Goal: Task Accomplishment & Management: Manage account settings

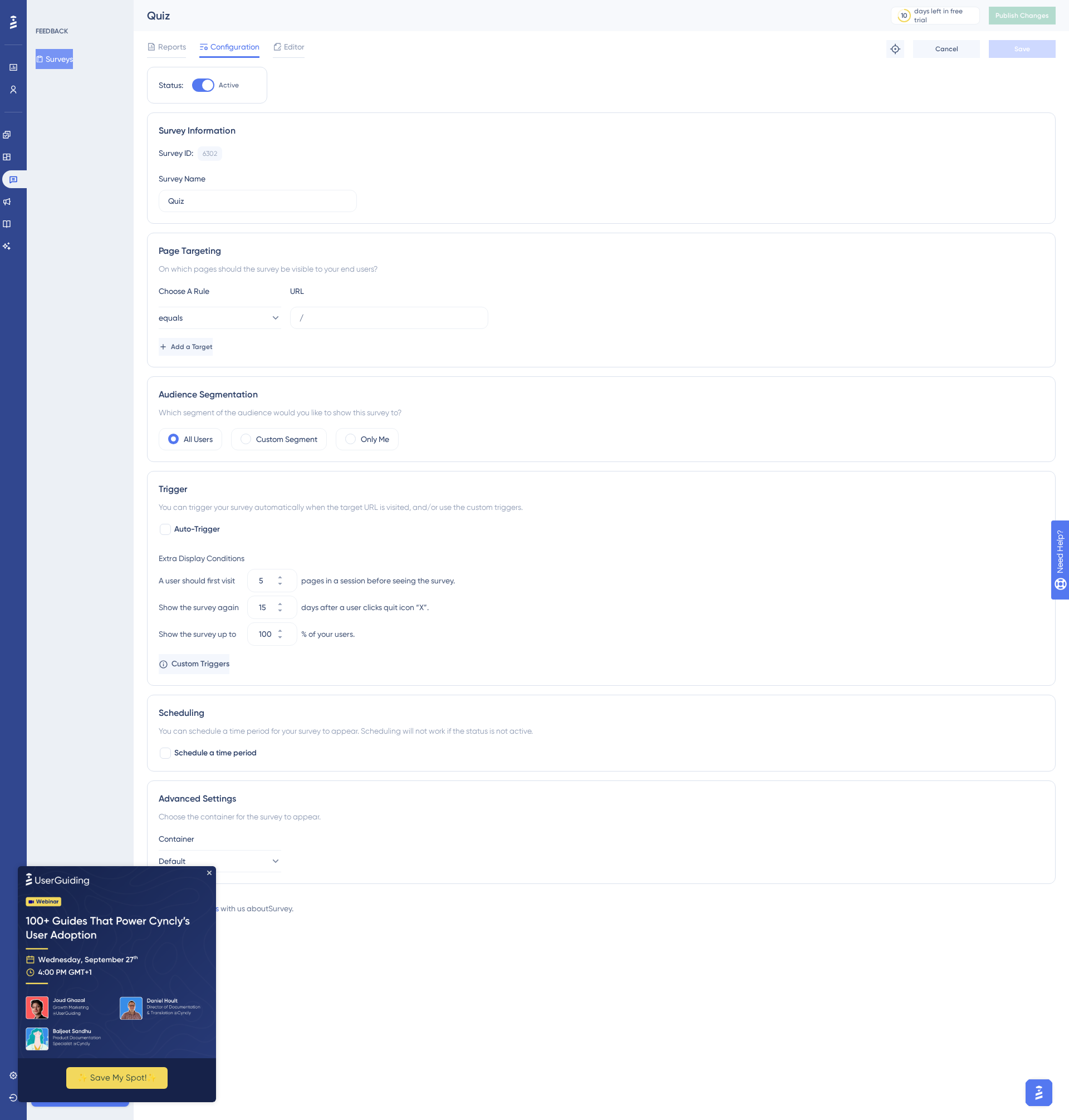
click at [405, 38] on div "Reports Configuration Editor Troubleshoot Cancel Save" at bounding box center [601, 49] width 908 height 35
click at [221, 661] on span "Custom Triggers" at bounding box center [201, 664] width 58 height 13
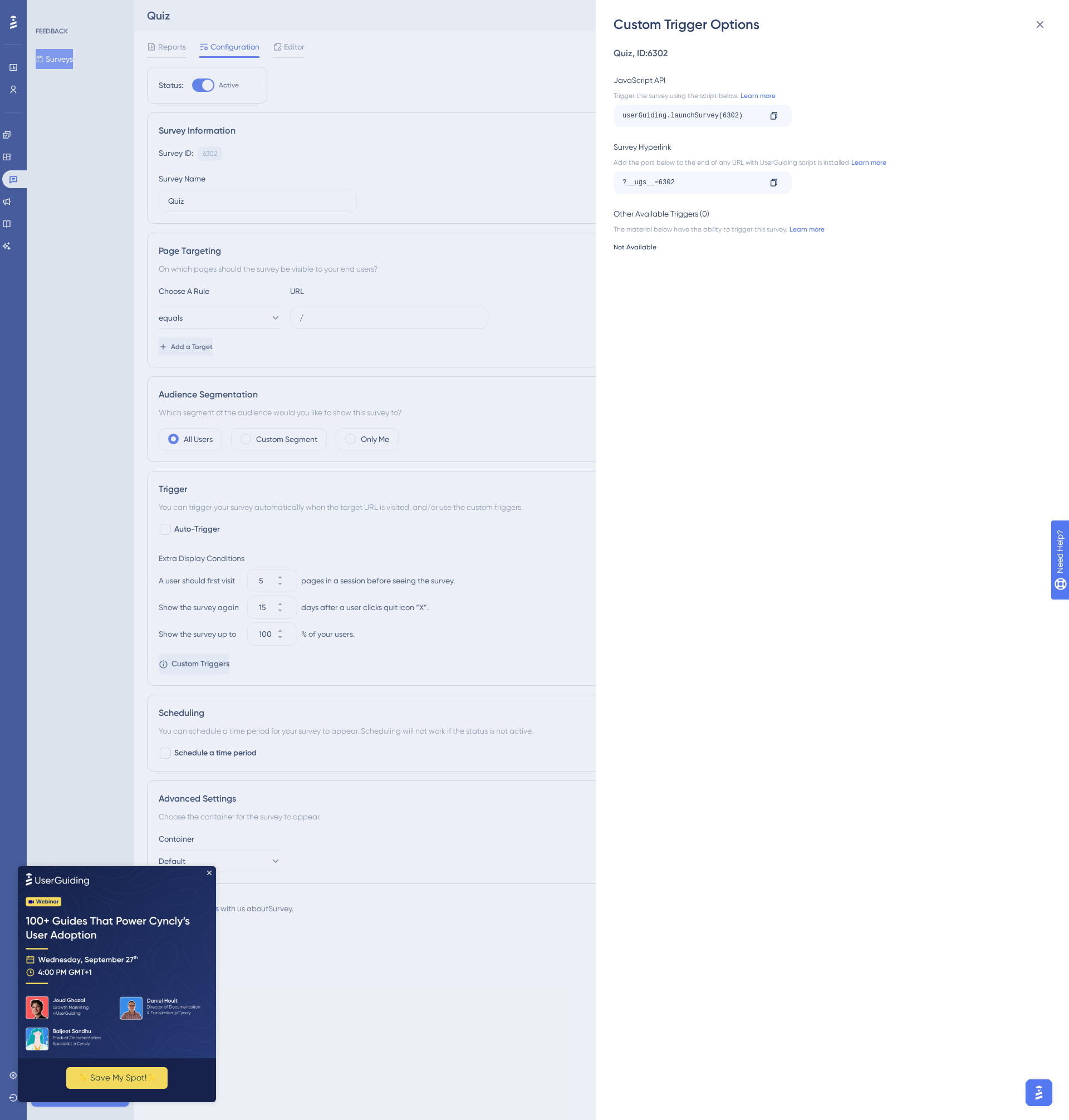
click at [434, 558] on div "Custom Trigger Options Quiz , ID: 6302 JavaScript API Trigger the survey using …" at bounding box center [534, 560] width 1069 height 1120
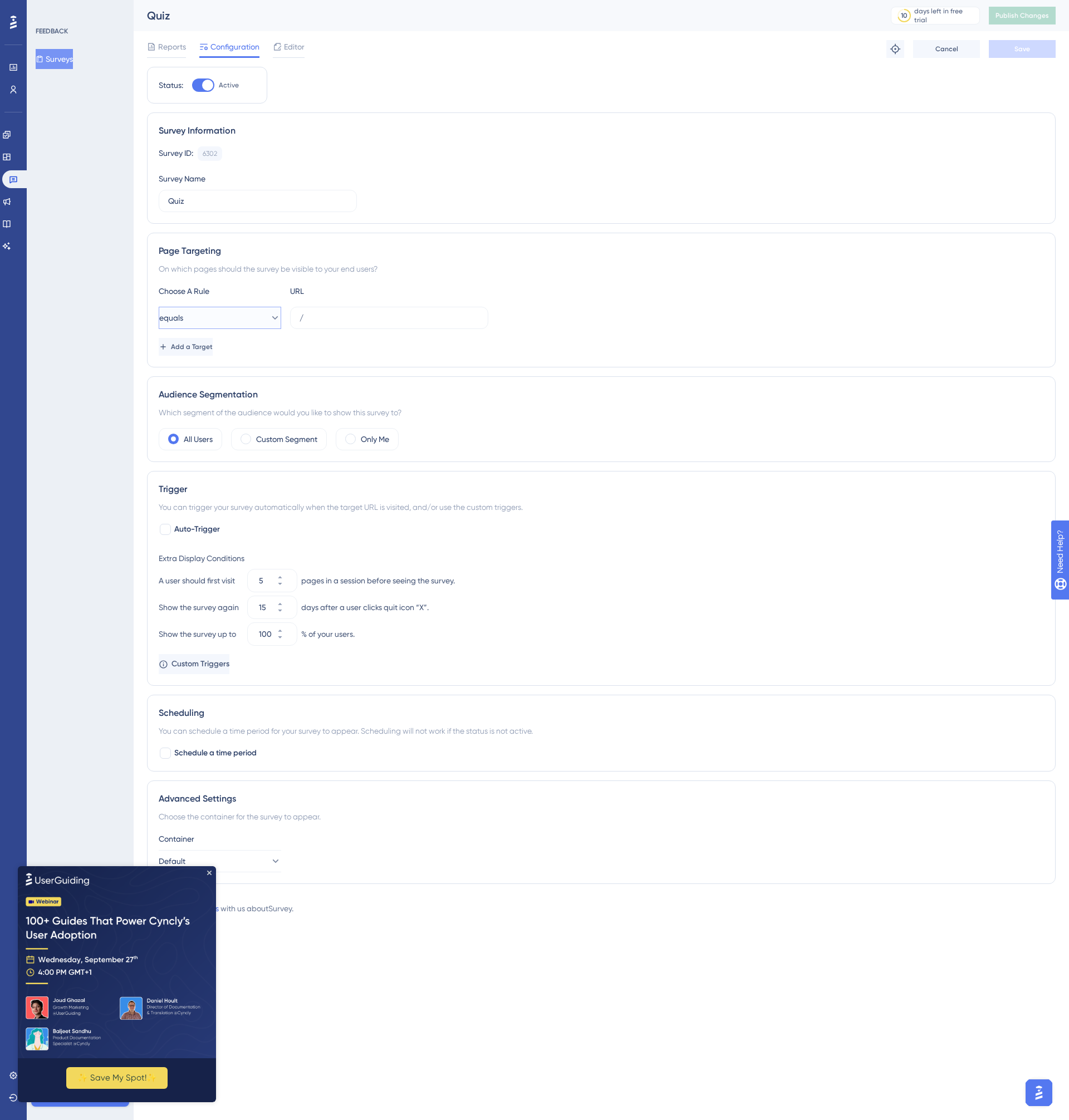
click at [212, 319] on button "equals" at bounding box center [220, 318] width 122 height 22
click at [202, 440] on span "starts with" at bounding box center [184, 441] width 37 height 13
click at [1032, 43] on button "Save" at bounding box center [1021, 49] width 67 height 18
click at [163, 528] on div at bounding box center [165, 529] width 11 height 11
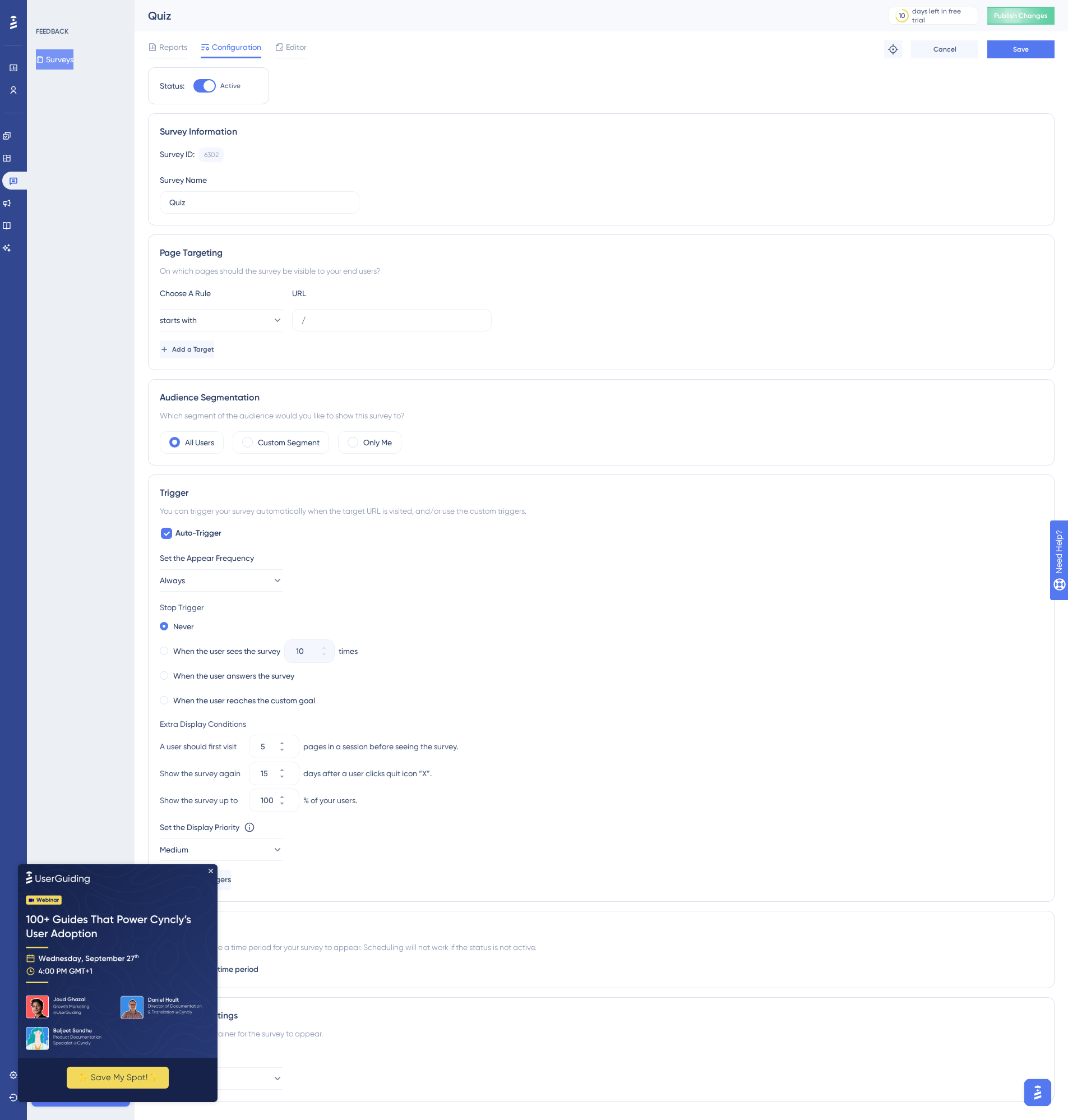
scroll to position [49, 0]
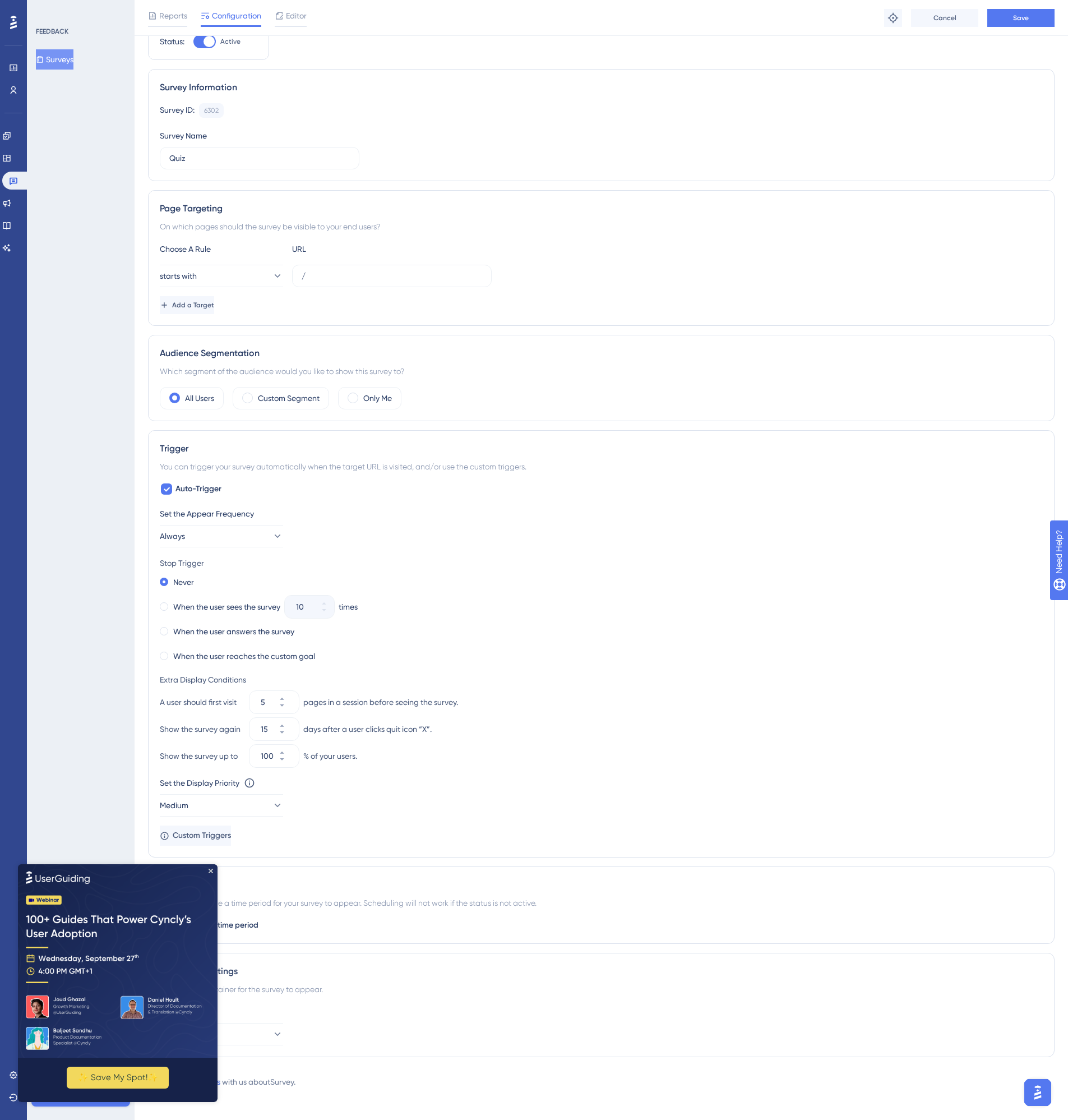
click at [217, 867] on img at bounding box center [118, 960] width 200 height 193
click at [213, 869] on img at bounding box center [118, 960] width 200 height 193
click at [211, 871] on icon "Close Preview" at bounding box center [211, 870] width 5 height 5
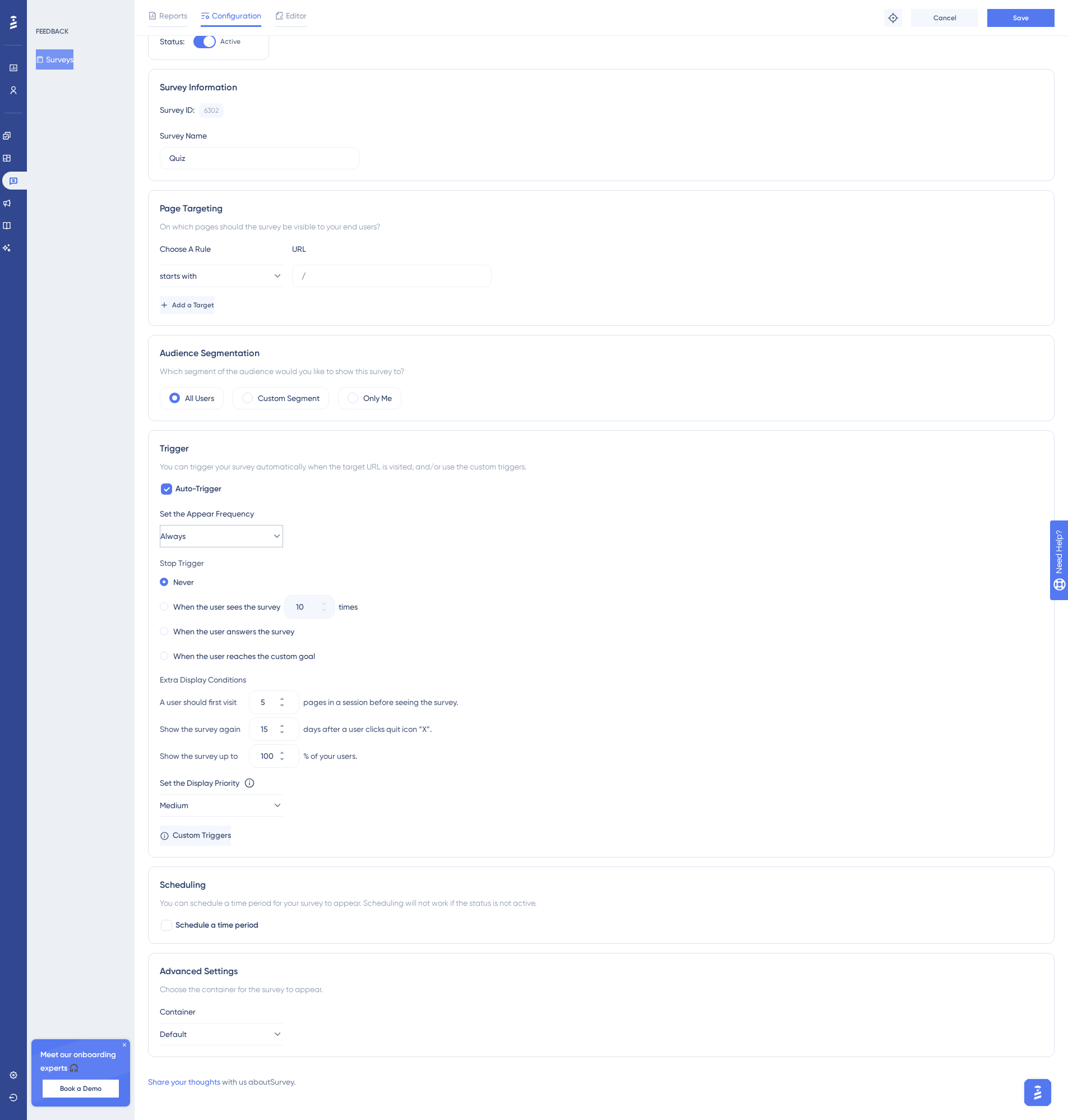
scroll to position [53, 0]
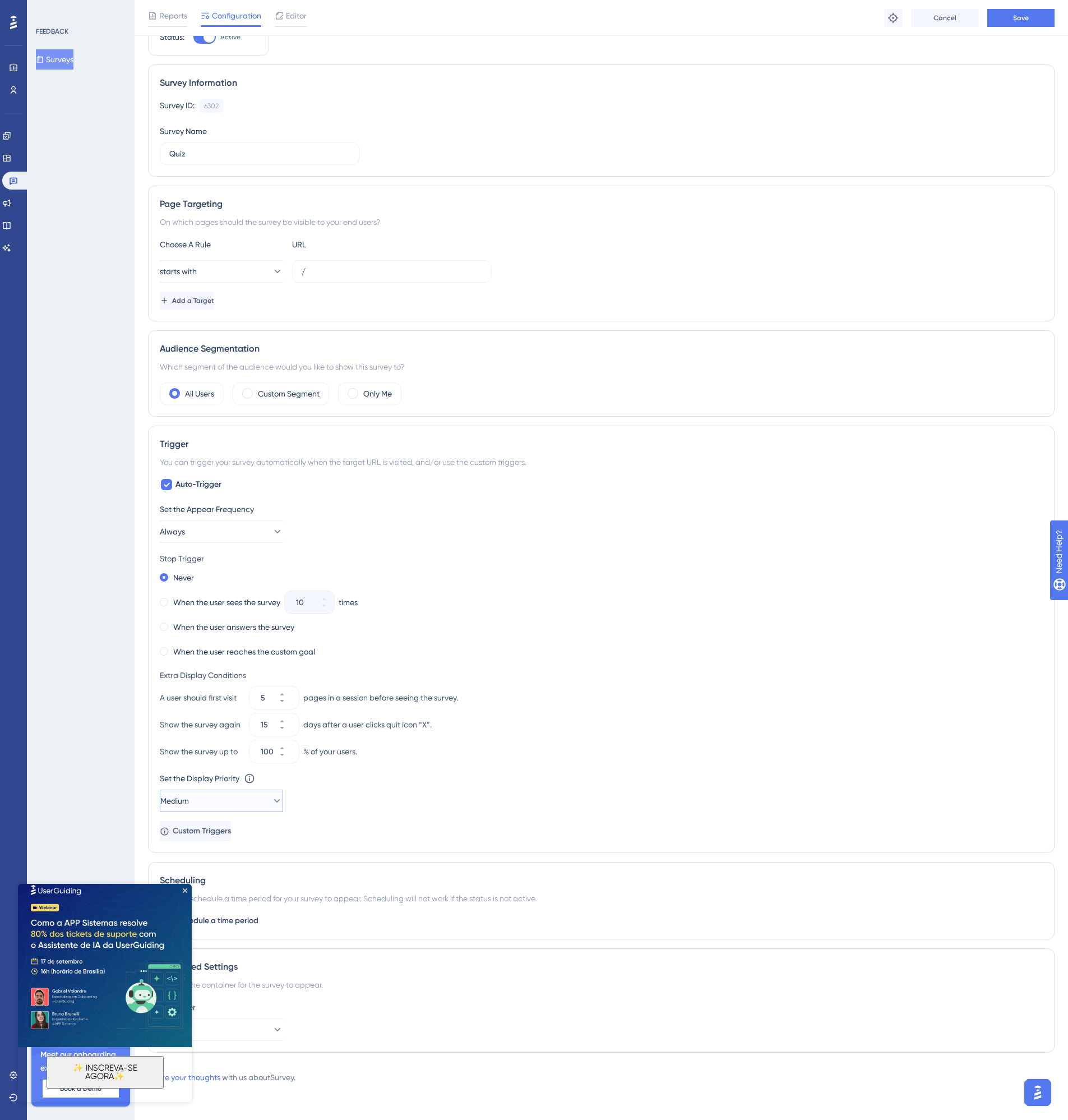
click at [252, 804] on button "Medium" at bounding box center [221, 801] width 123 height 22
click at [185, 891] on icon "Close Preview" at bounding box center [185, 891] width 5 height 5
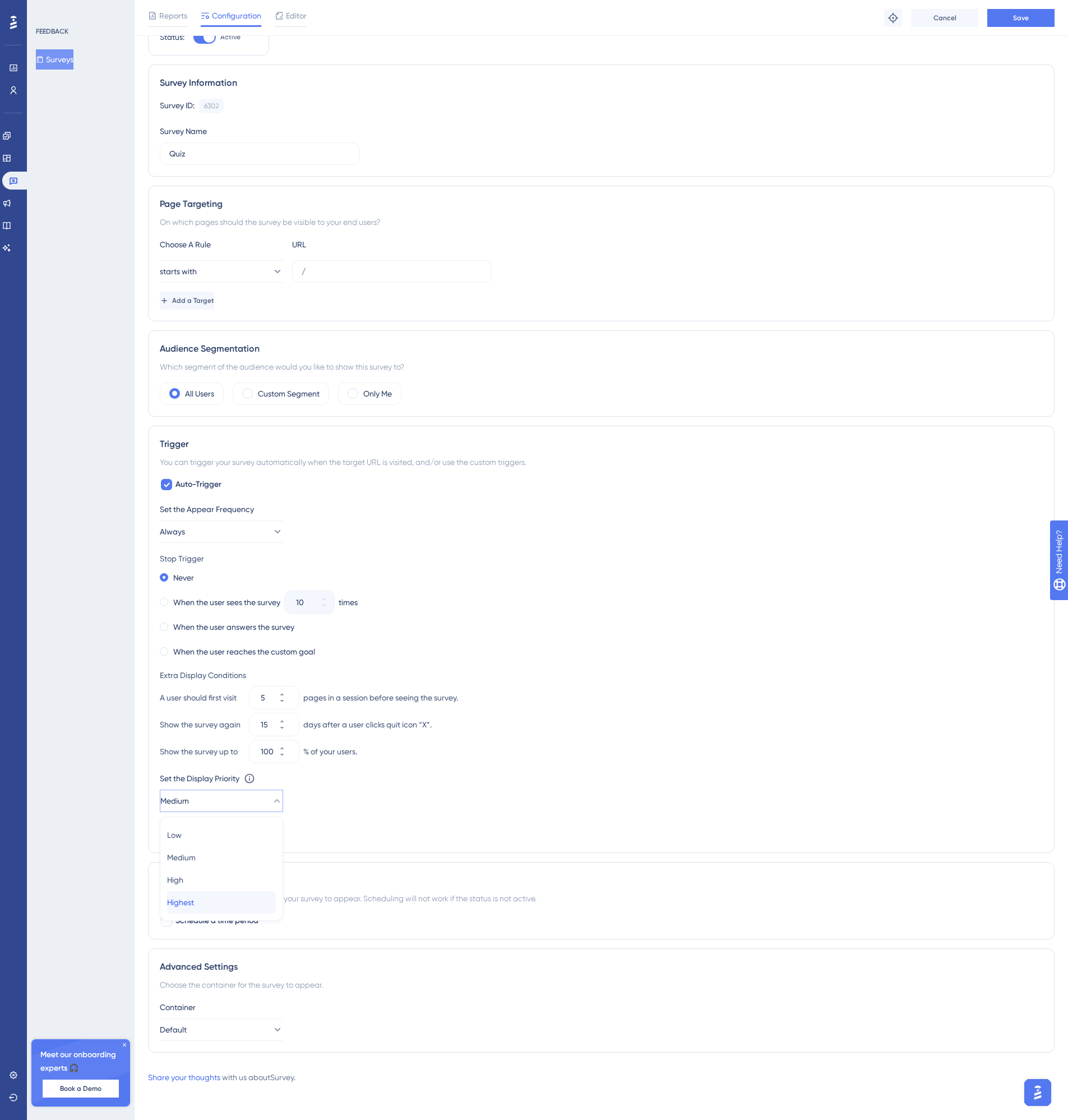
click at [185, 902] on span "Highest" at bounding box center [180, 902] width 27 height 13
click at [1036, 13] on button "Save" at bounding box center [1021, 18] width 67 height 18
click at [347, 23] on icon at bounding box center [347, 20] width 11 height 11
click at [162, 486] on div at bounding box center [166, 484] width 11 height 11
checkbox input "false"
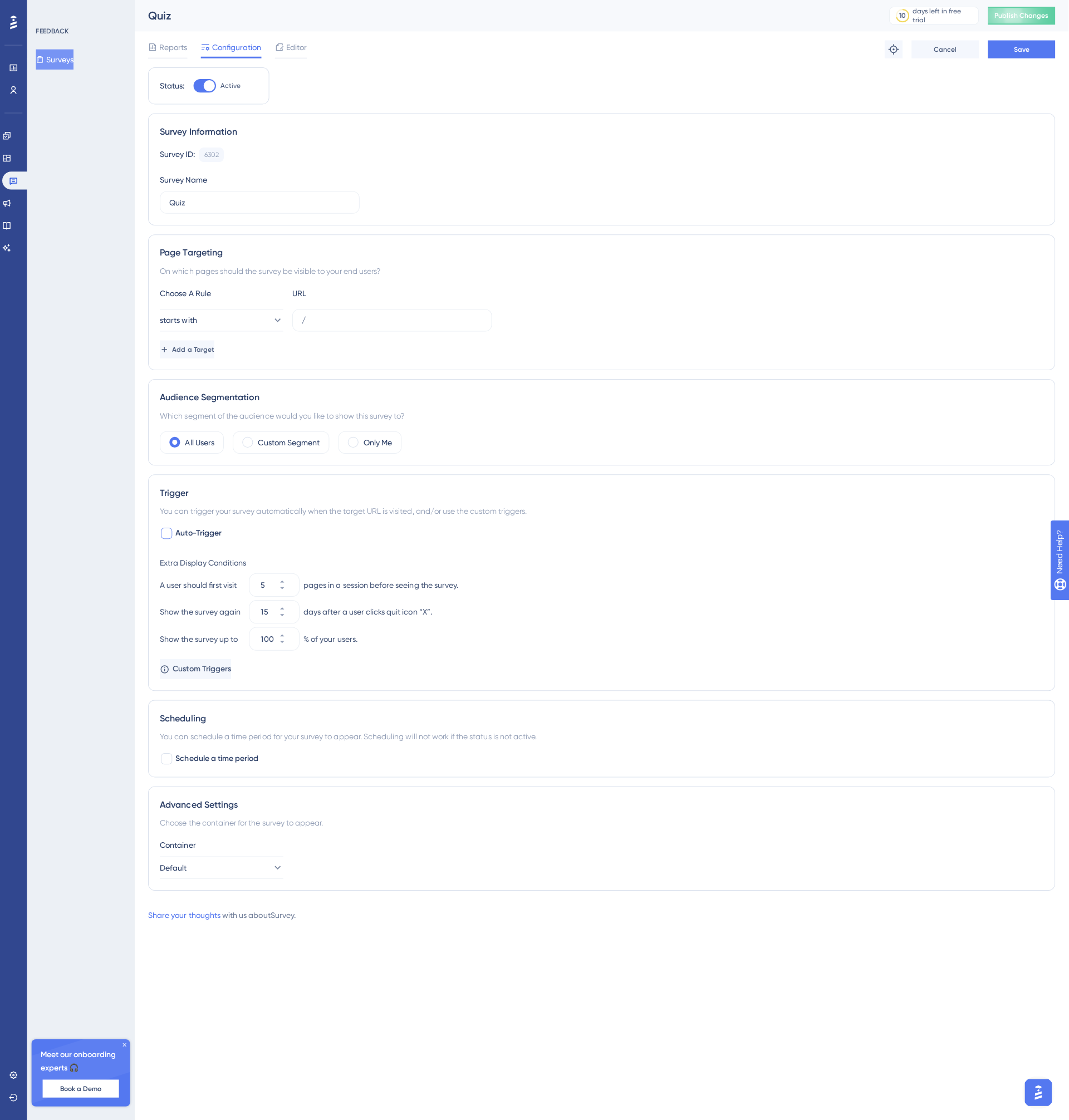
scroll to position [0, 0]
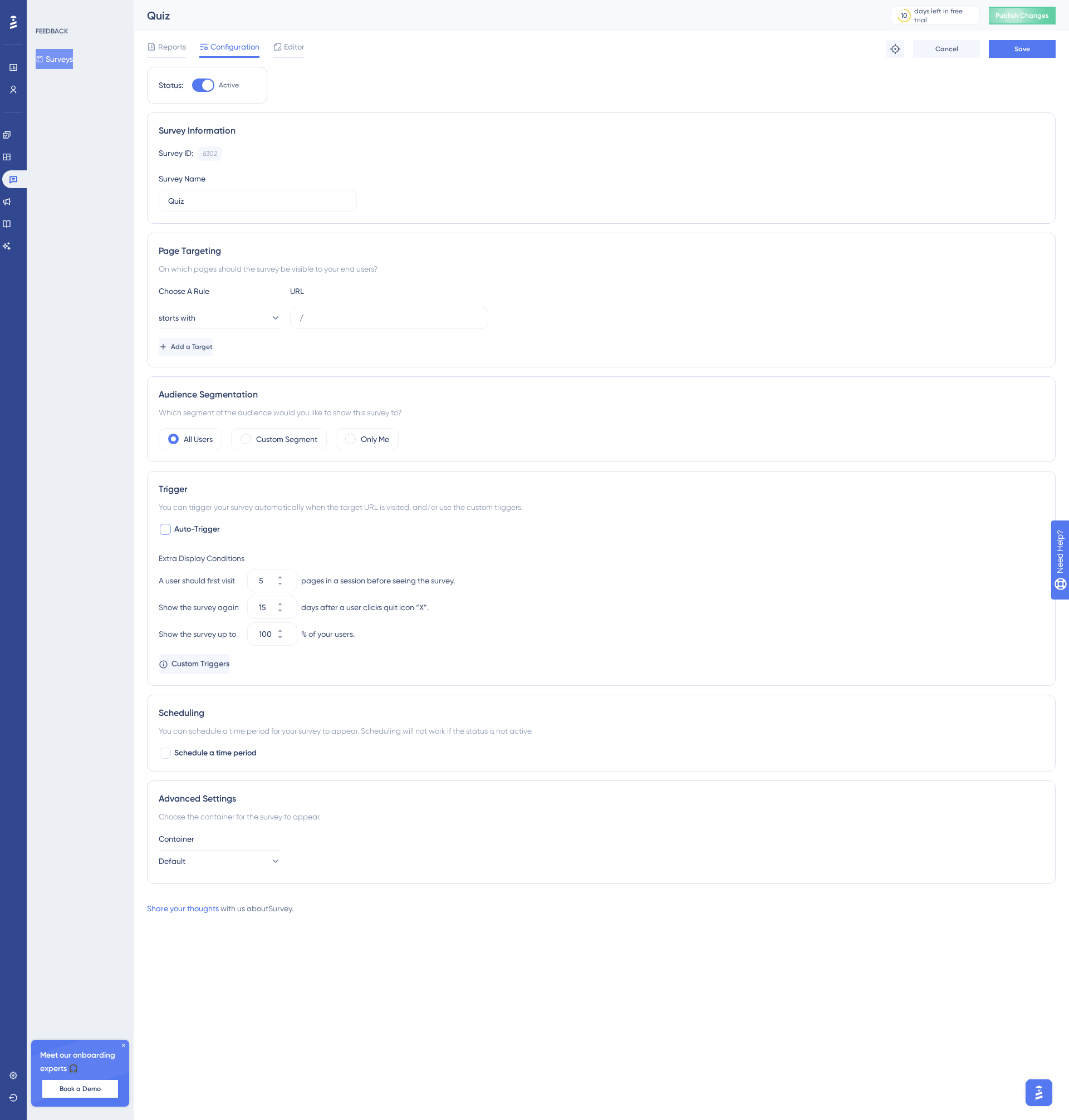
drag, startPoint x: 161, startPoint y: 483, endPoint x: 114, endPoint y: 497, distance: 49.0
click at [133, 497] on div "Performance Users Engagement Widgets Feedback Product Updates Knowledge Base AI…" at bounding box center [601, 466] width 935 height 933
click at [270, 864] on icon at bounding box center [275, 861] width 11 height 11
click at [1008, 15] on span "Publish Changes" at bounding box center [1022, 15] width 53 height 9
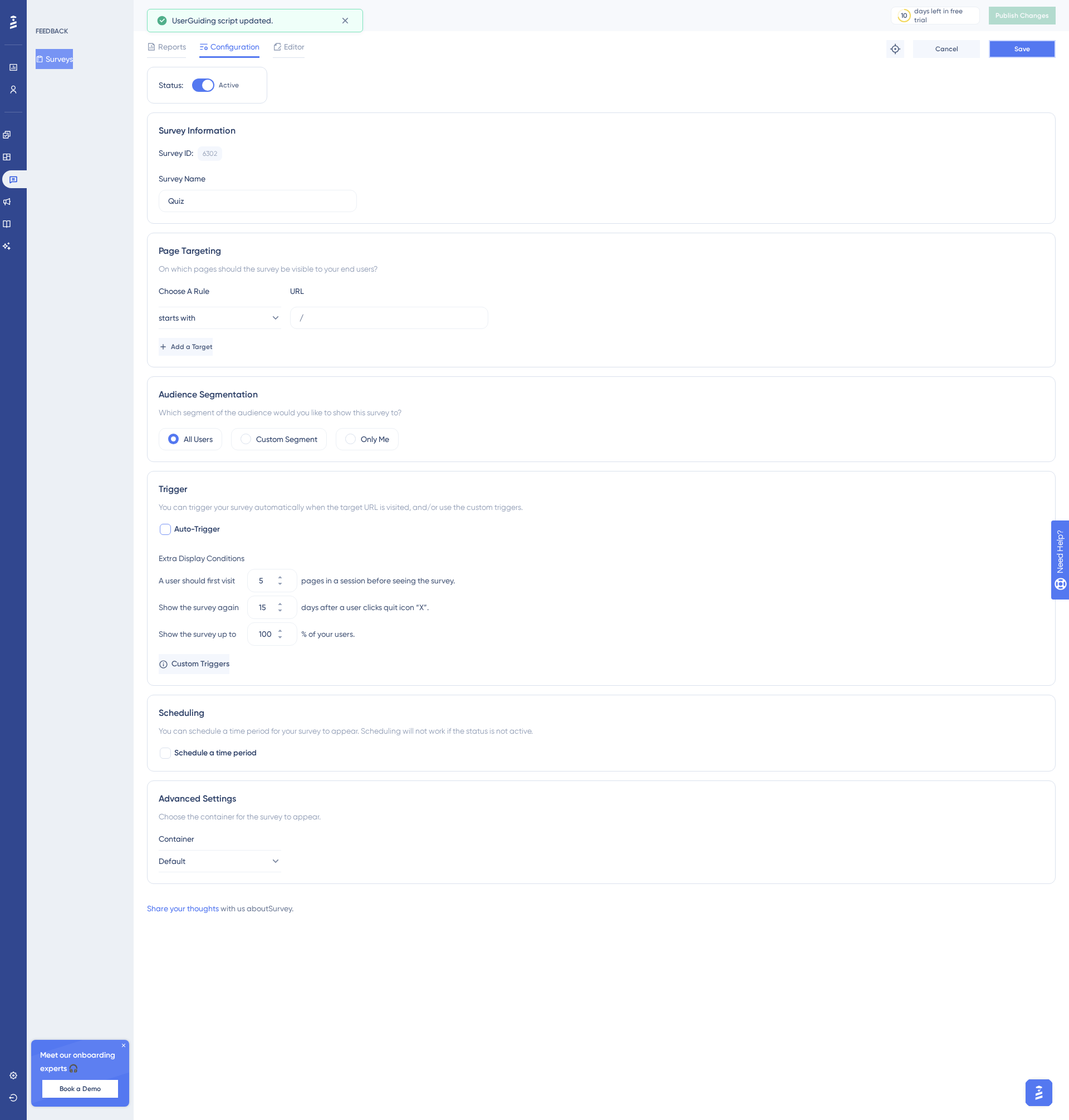
click at [1030, 48] on button "Save" at bounding box center [1021, 49] width 67 height 18
click at [1014, 14] on span "Publish Changes" at bounding box center [1022, 15] width 53 height 9
click at [284, 43] on span "Editor" at bounding box center [294, 46] width 21 height 13
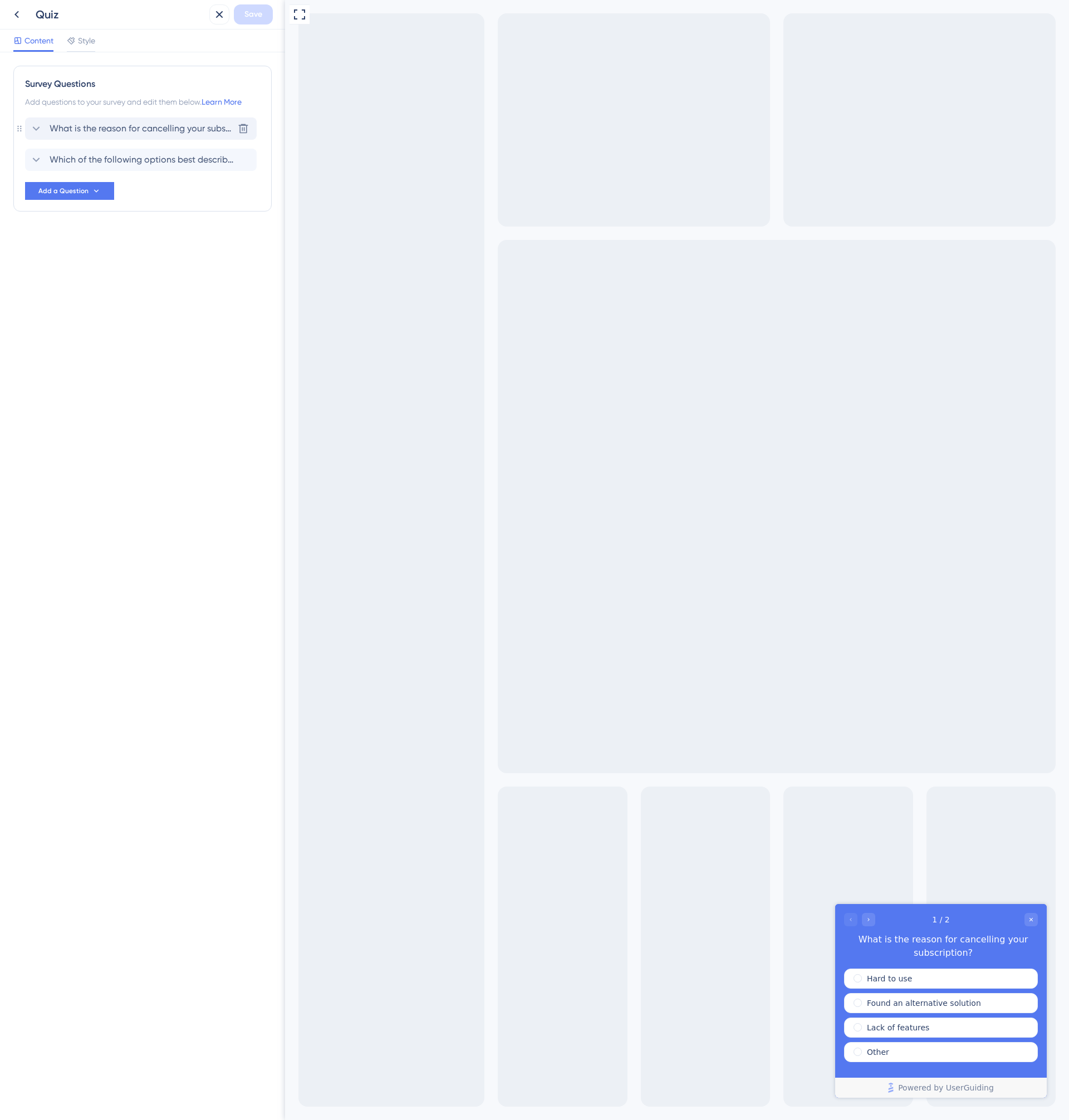
click at [115, 129] on span "What is the reason for cancelling your subscription?" at bounding box center [141, 128] width 184 height 13
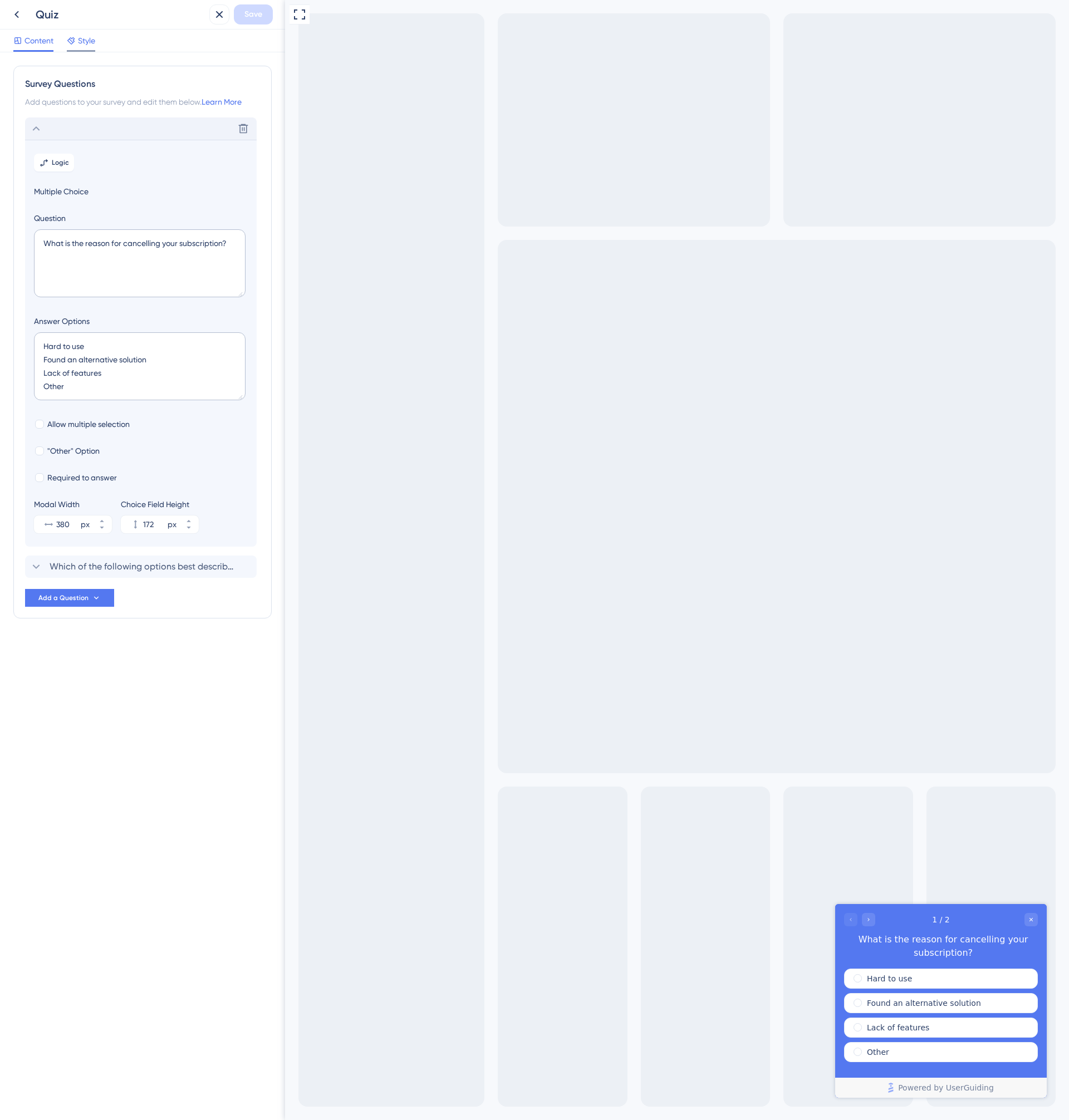
click at [74, 36] on icon at bounding box center [71, 40] width 9 height 9
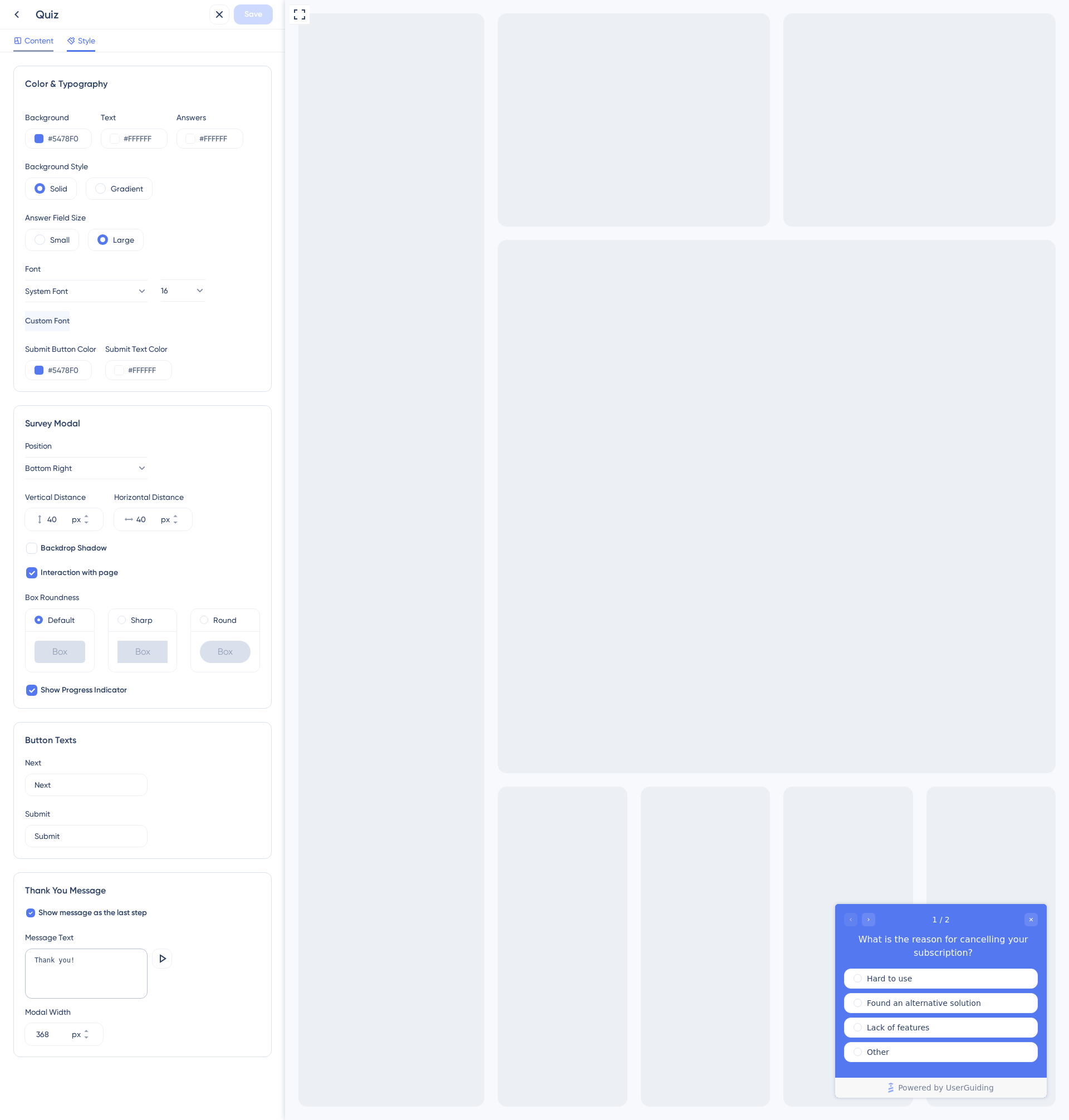
click at [32, 46] on span "Content" at bounding box center [39, 41] width 29 height 13
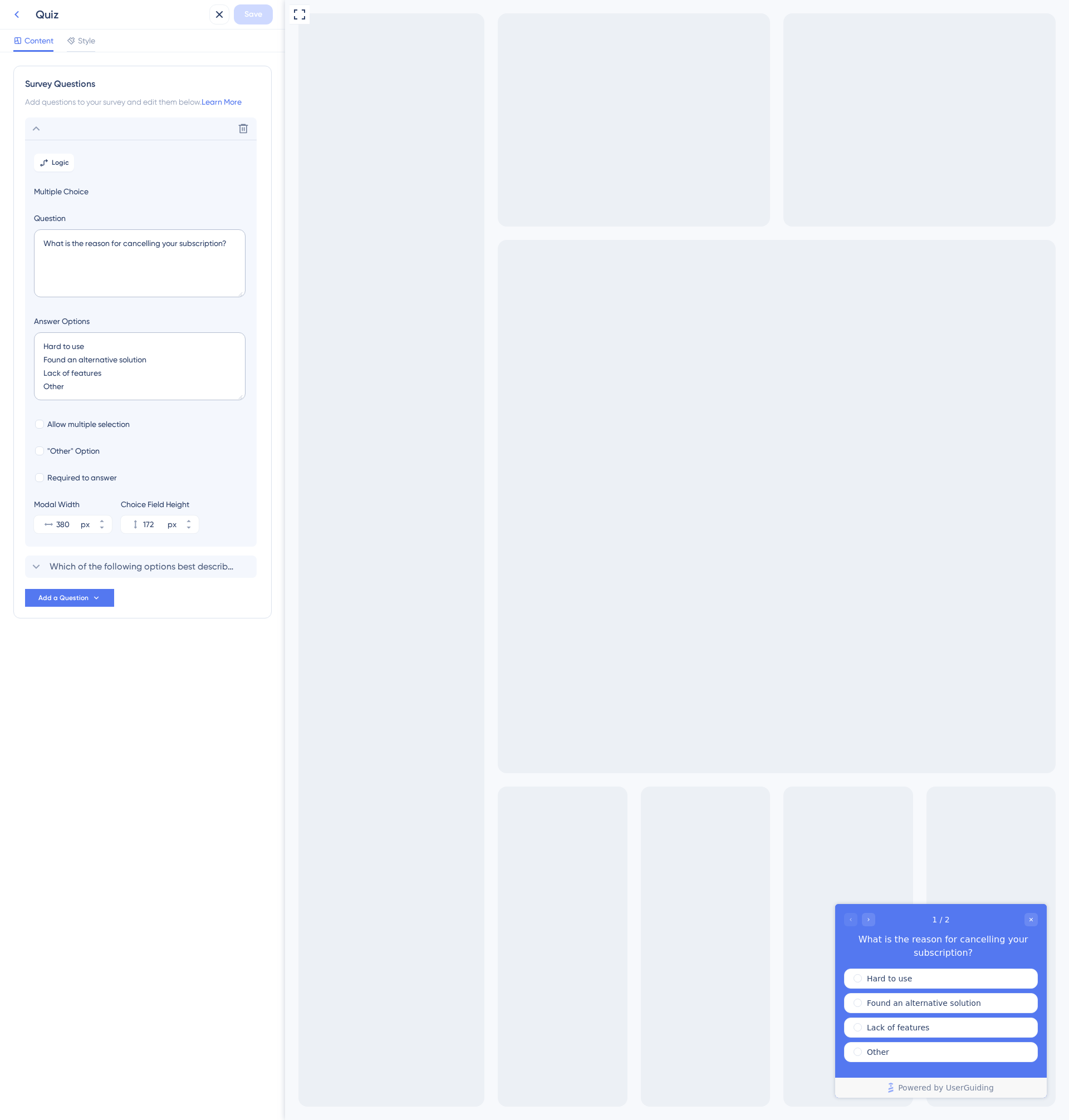
click at [10, 8] on icon at bounding box center [16, 14] width 13 height 13
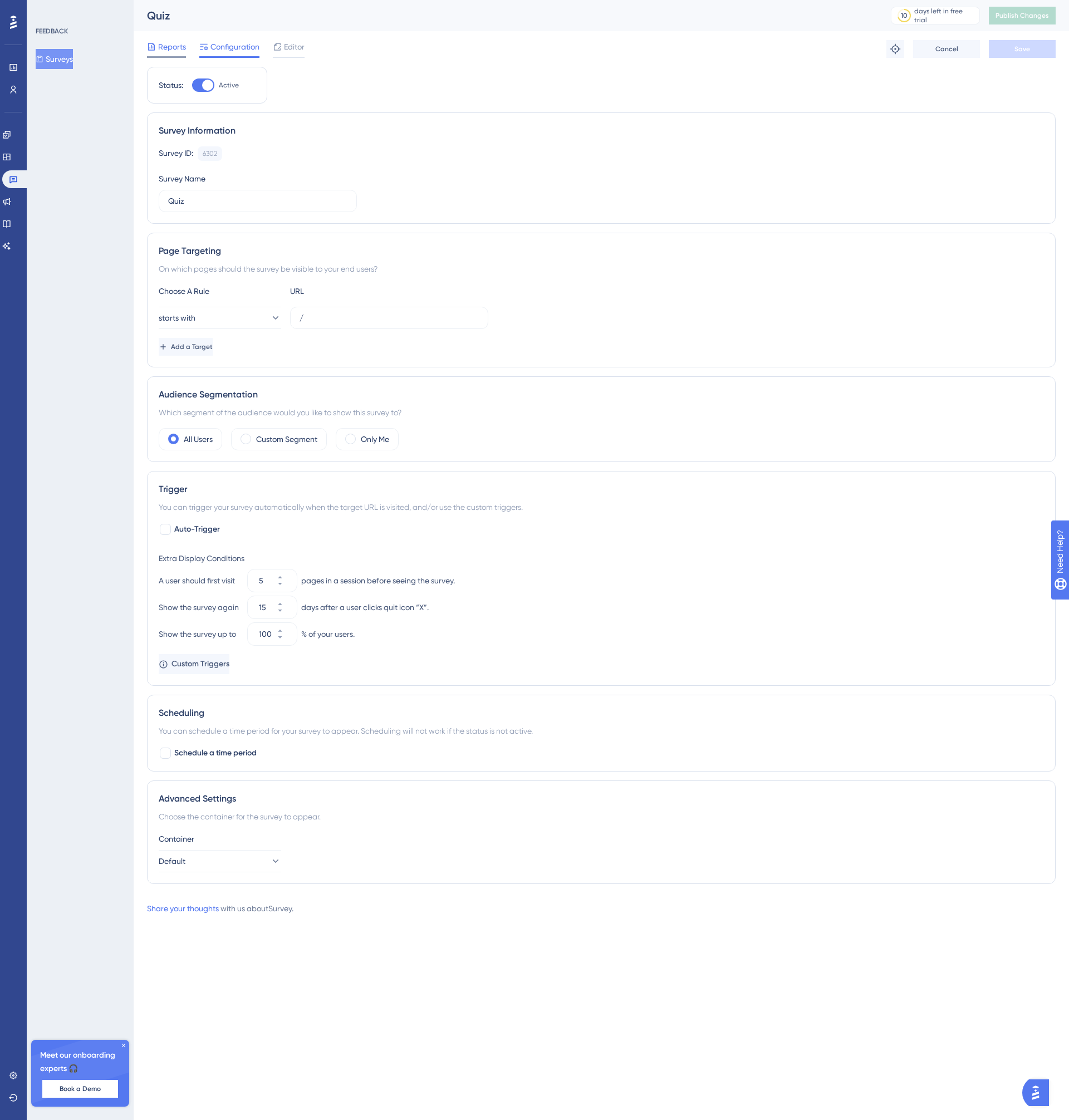
click at [171, 45] on span "Reports" at bounding box center [172, 46] width 28 height 13
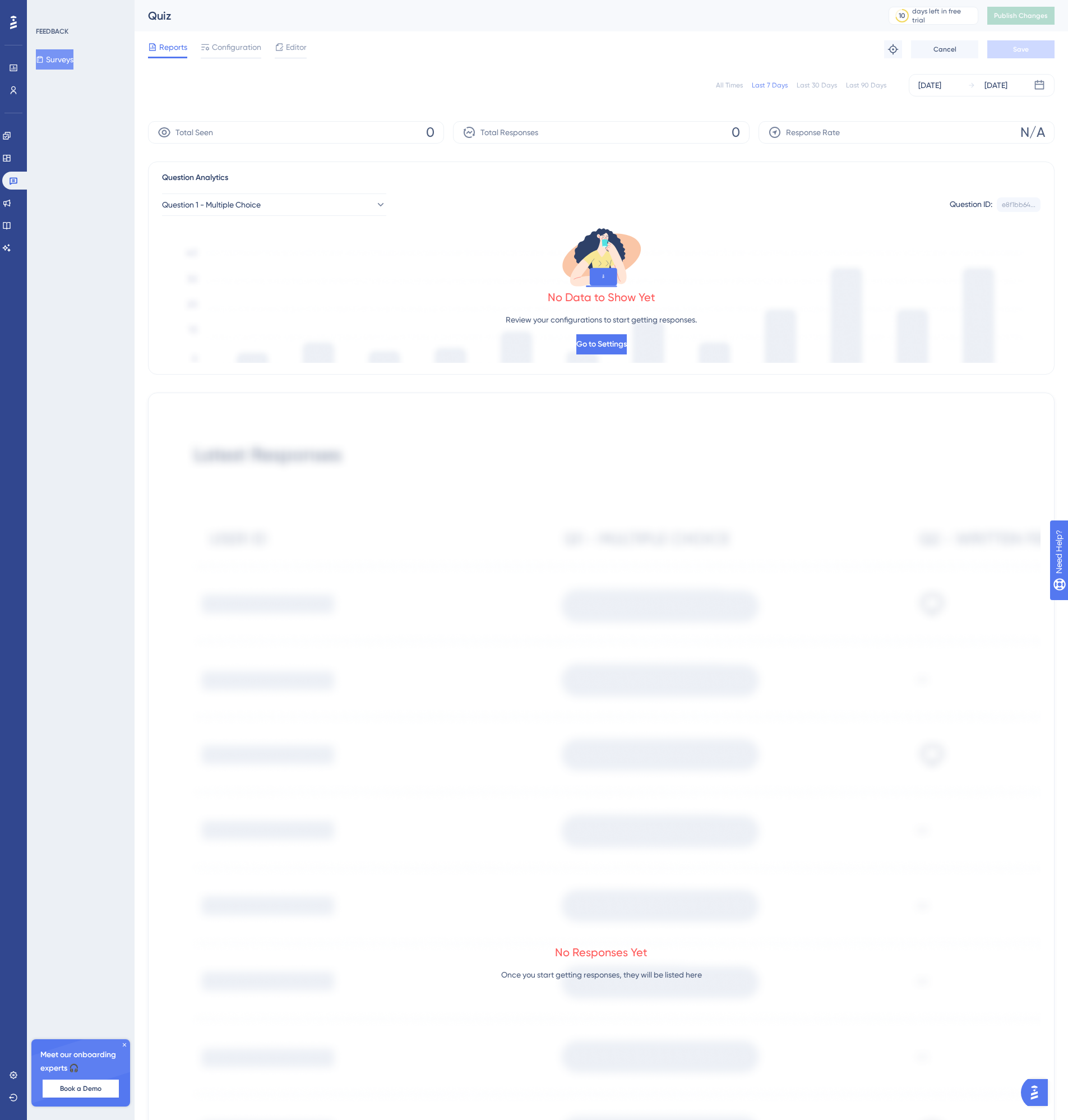
click at [124, 1045] on icon at bounding box center [124, 1045] width 7 height 7
click at [14, 1077] on icon at bounding box center [13, 1074] width 9 height 9
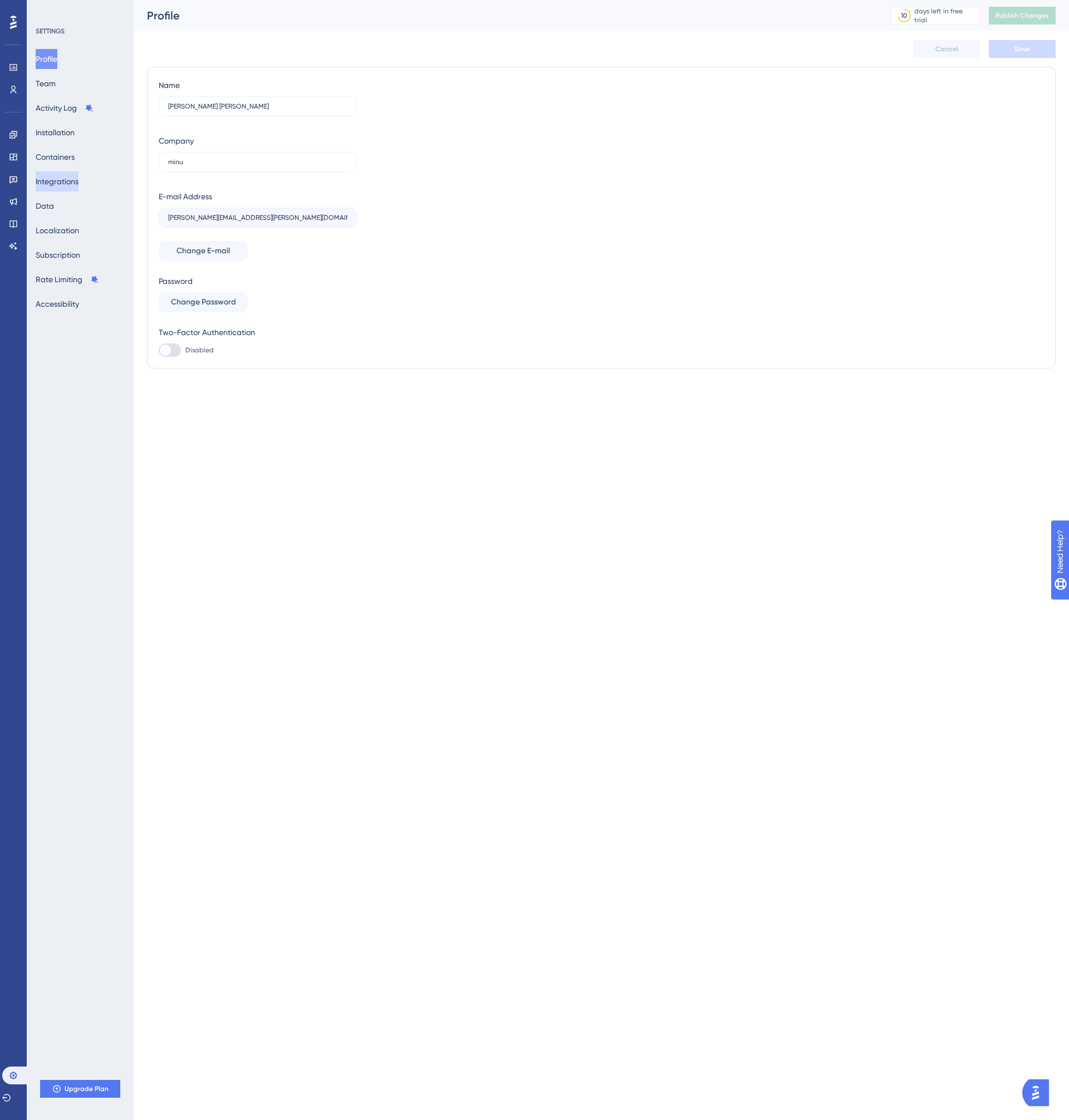
click at [78, 177] on button "Integrations" at bounding box center [57, 181] width 43 height 20
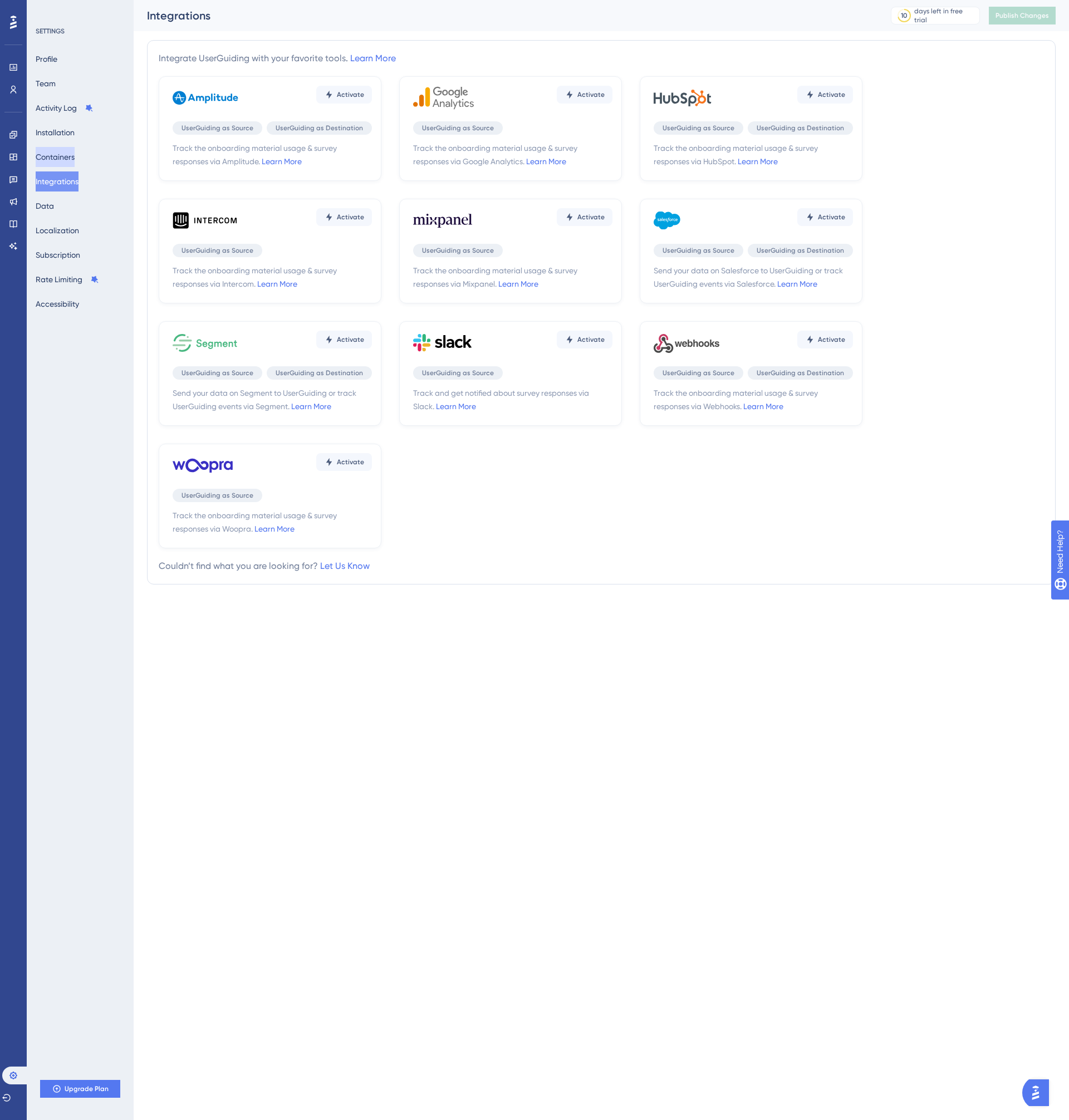
click at [75, 158] on button "Containers" at bounding box center [54, 157] width 39 height 20
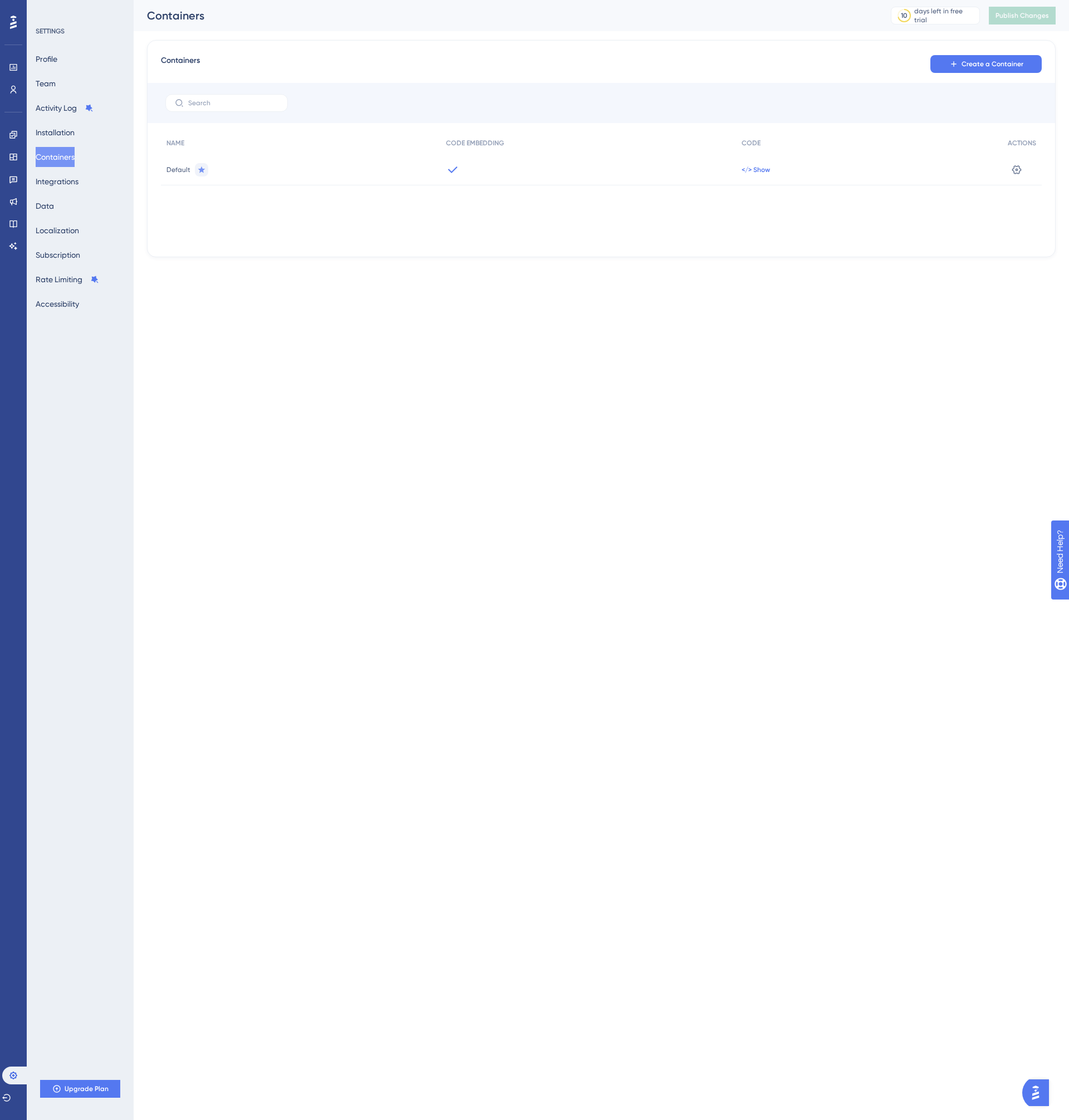
click at [762, 170] on span "</> Show" at bounding box center [755, 169] width 28 height 9
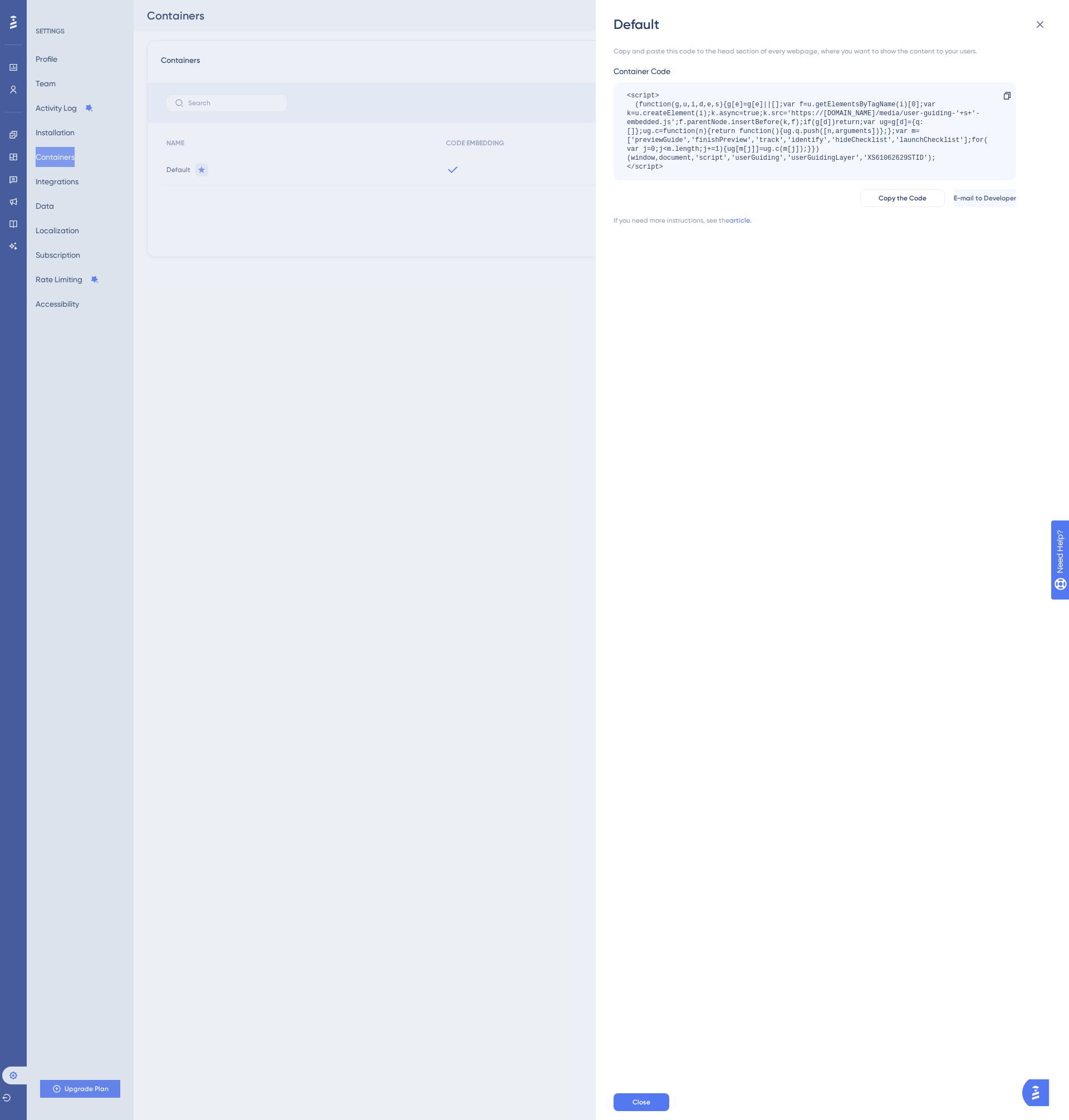
drag, startPoint x: 419, startPoint y: 395, endPoint x: 525, endPoint y: 334, distance: 122.3
click at [419, 394] on div "Default Copy and paste this code to the head section of every webpage, where yo…" at bounding box center [534, 560] width 1069 height 1120
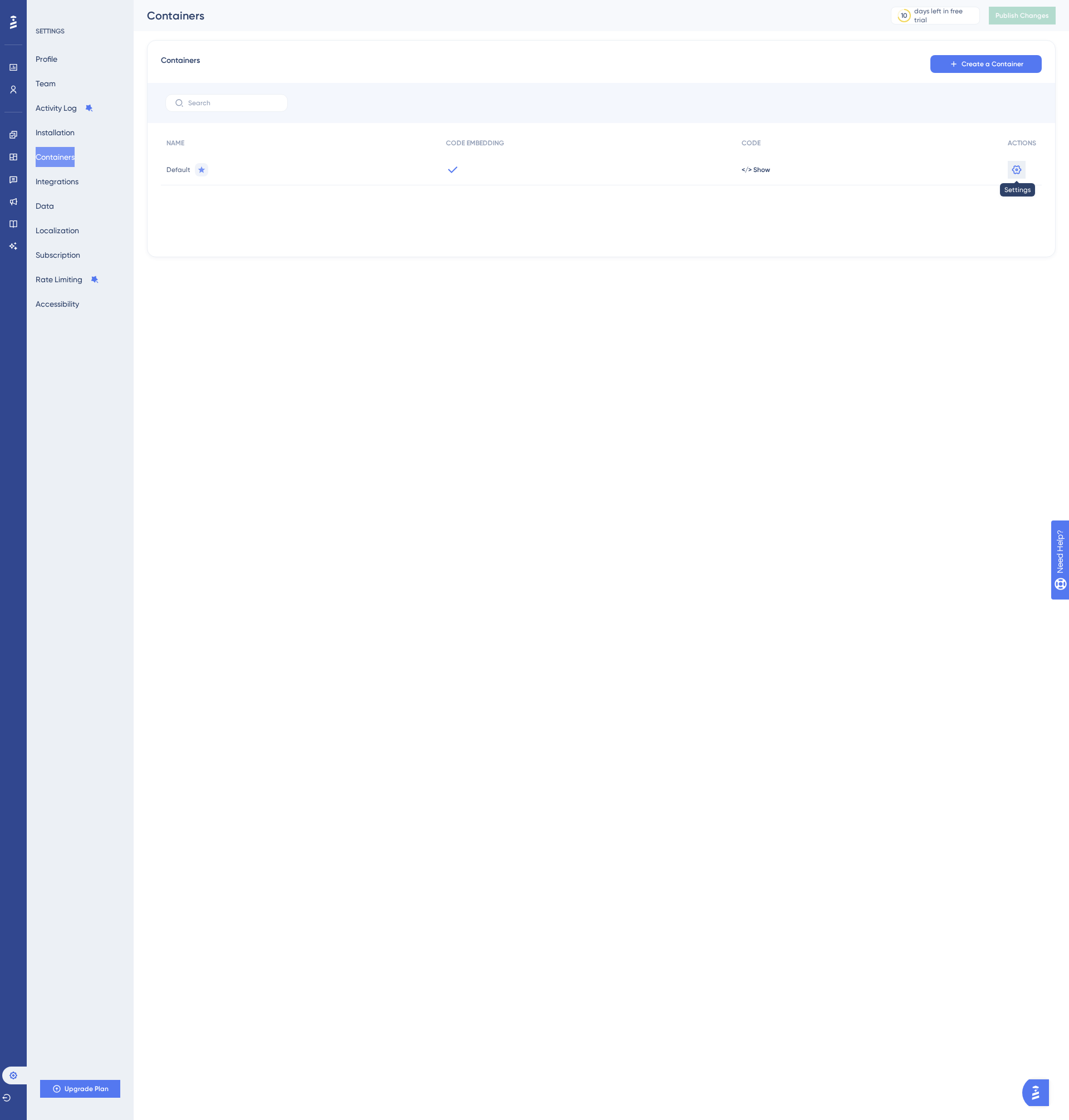
click at [1015, 168] on icon at bounding box center [1016, 169] width 11 height 11
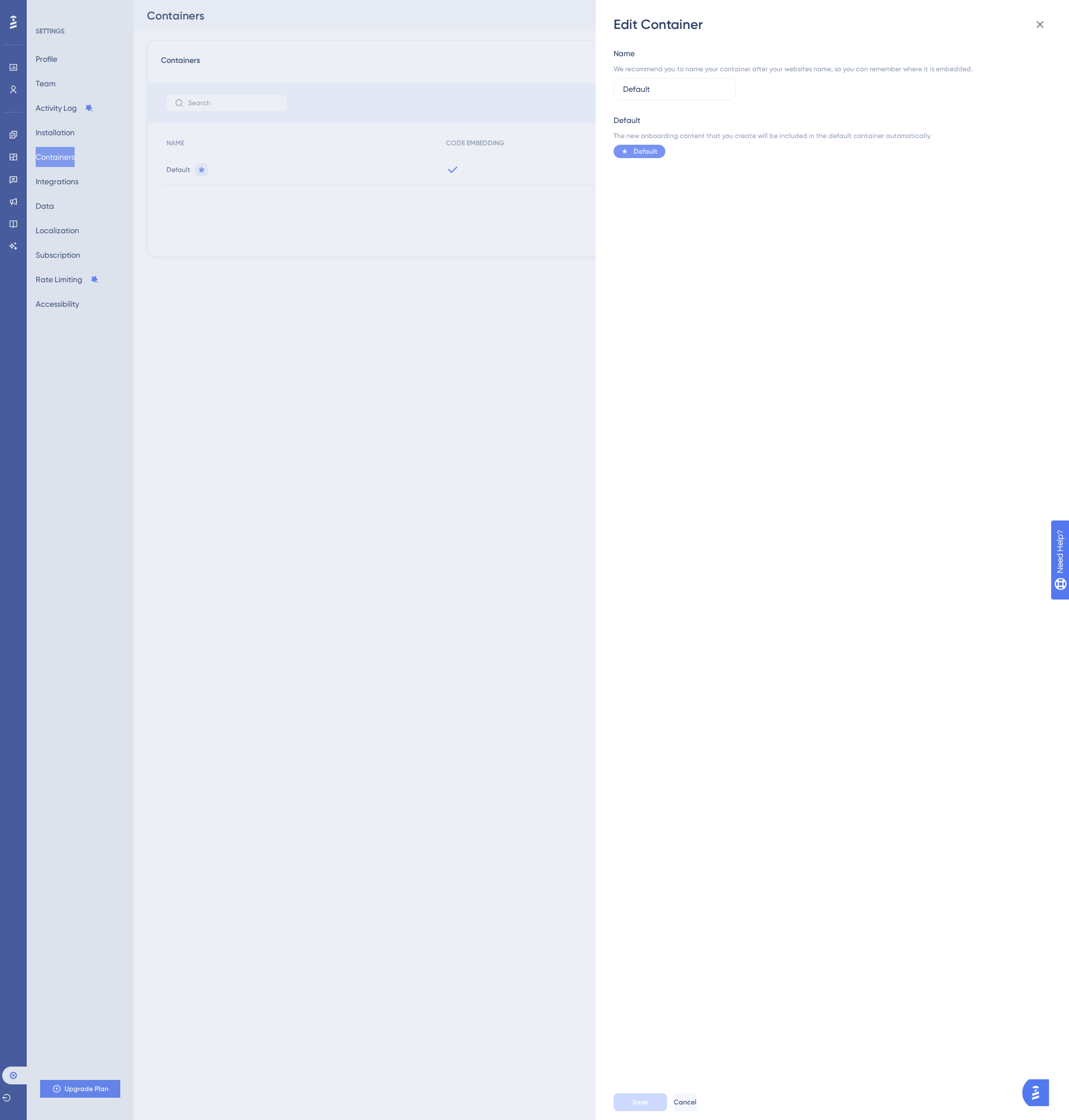
click at [386, 415] on div "Edit Container Name We recommend you to name your container after your websites…" at bounding box center [534, 560] width 1069 height 1120
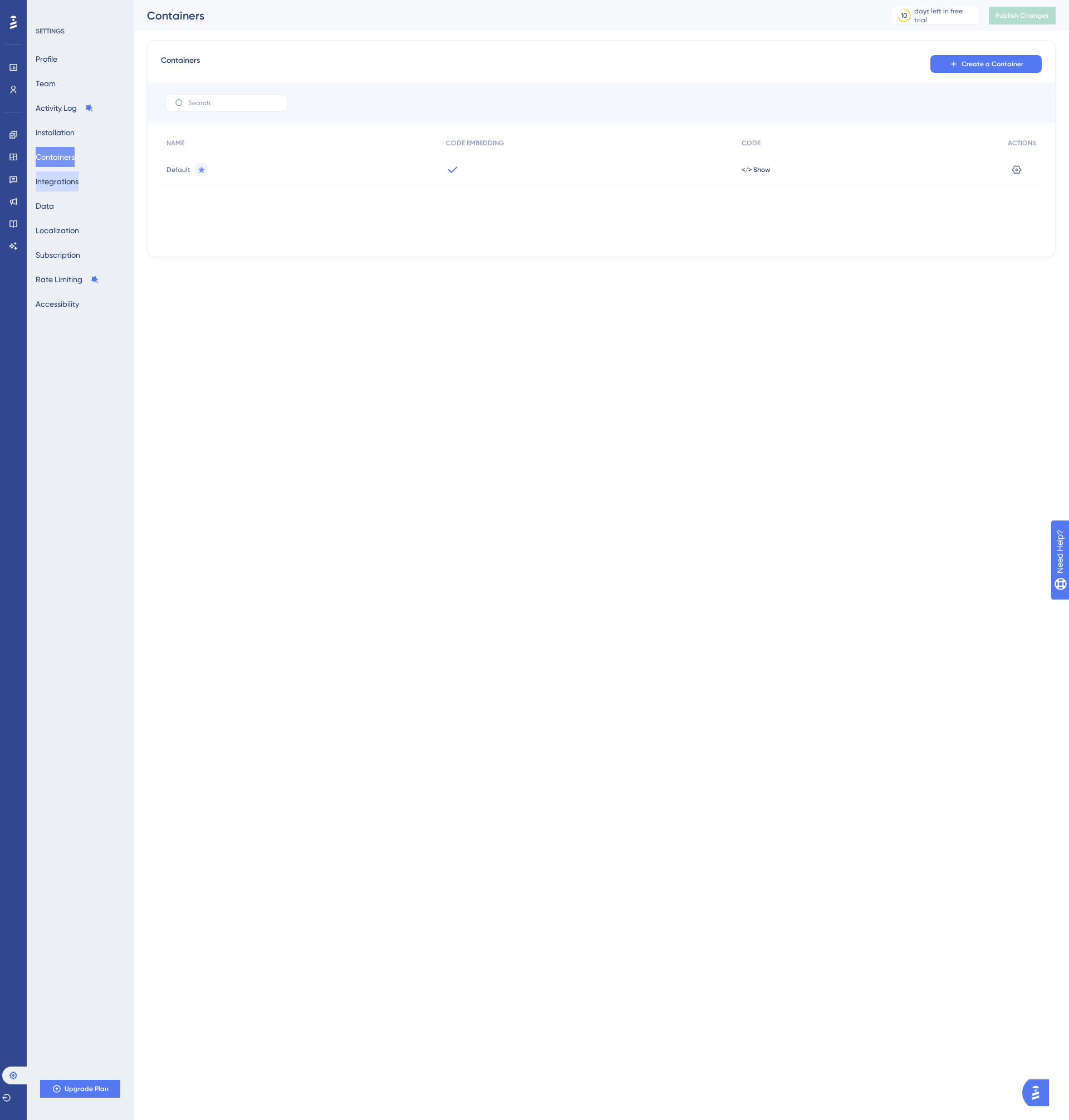
click at [70, 186] on button "Integrations" at bounding box center [57, 181] width 43 height 20
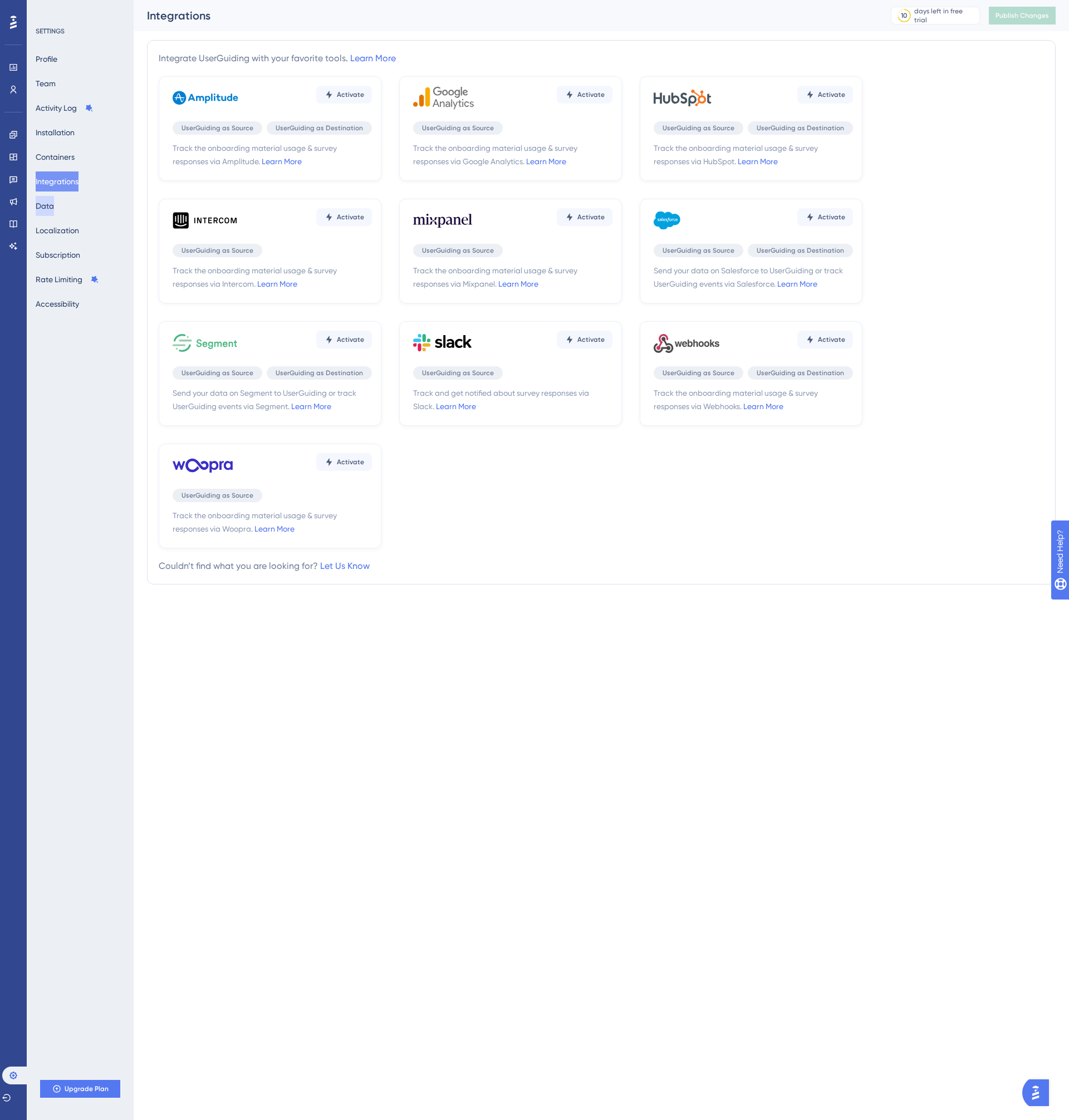
click at [49, 208] on button "Data" at bounding box center [45, 206] width 19 height 20
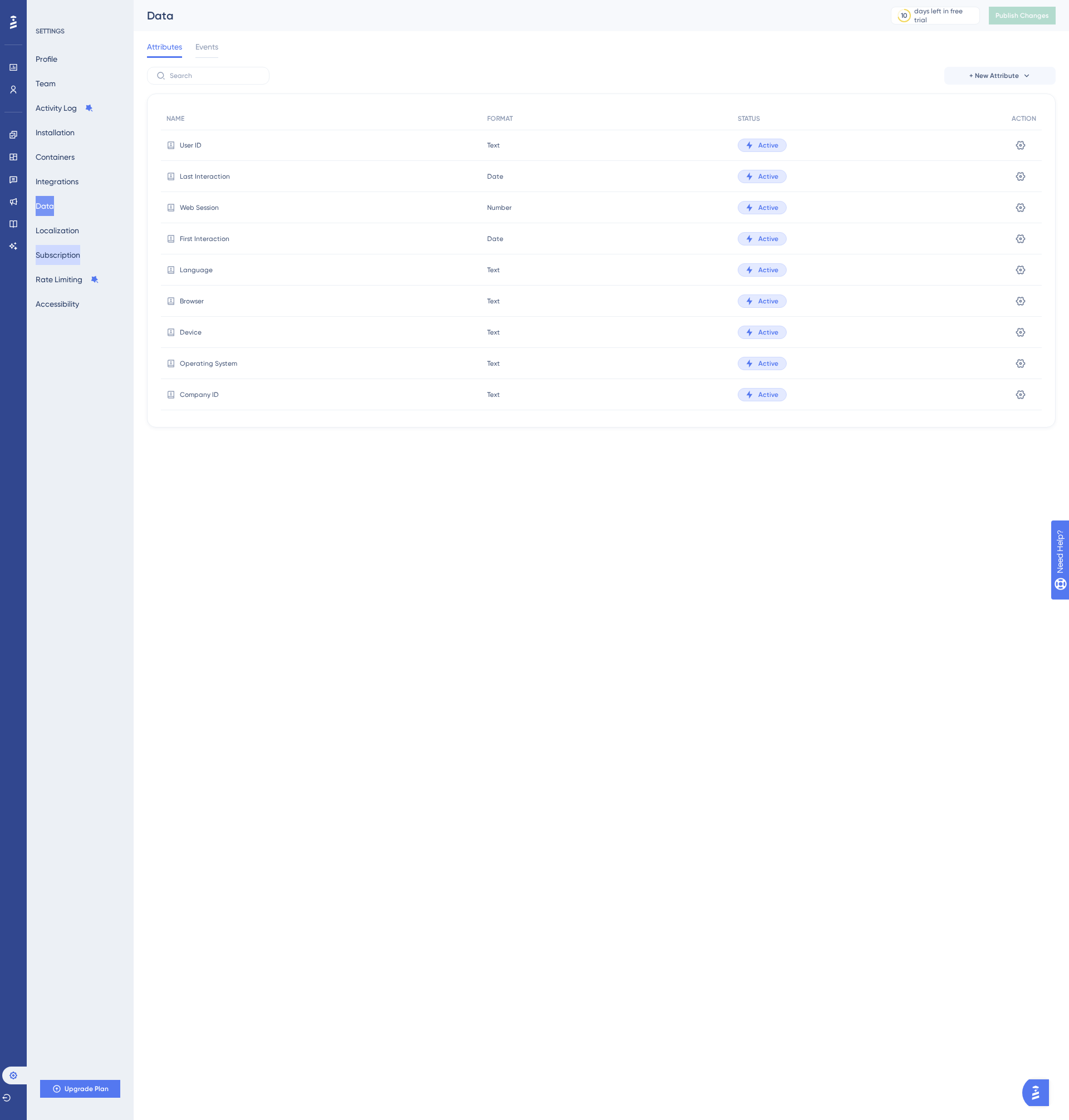
click at [80, 251] on button "Subscription" at bounding box center [57, 254] width 45 height 20
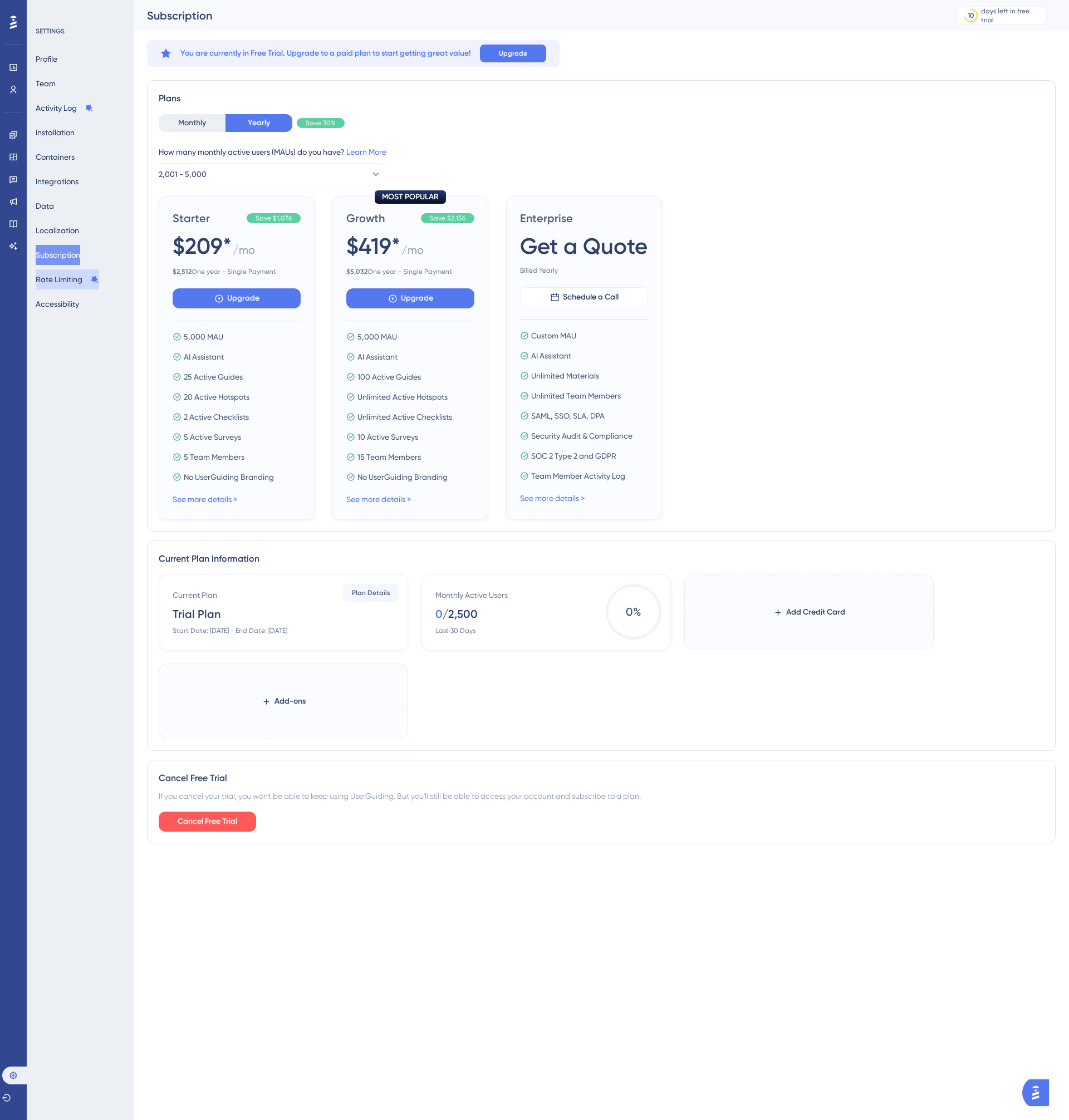
click at [75, 288] on button "Rate Limiting" at bounding box center [67, 279] width 63 height 20
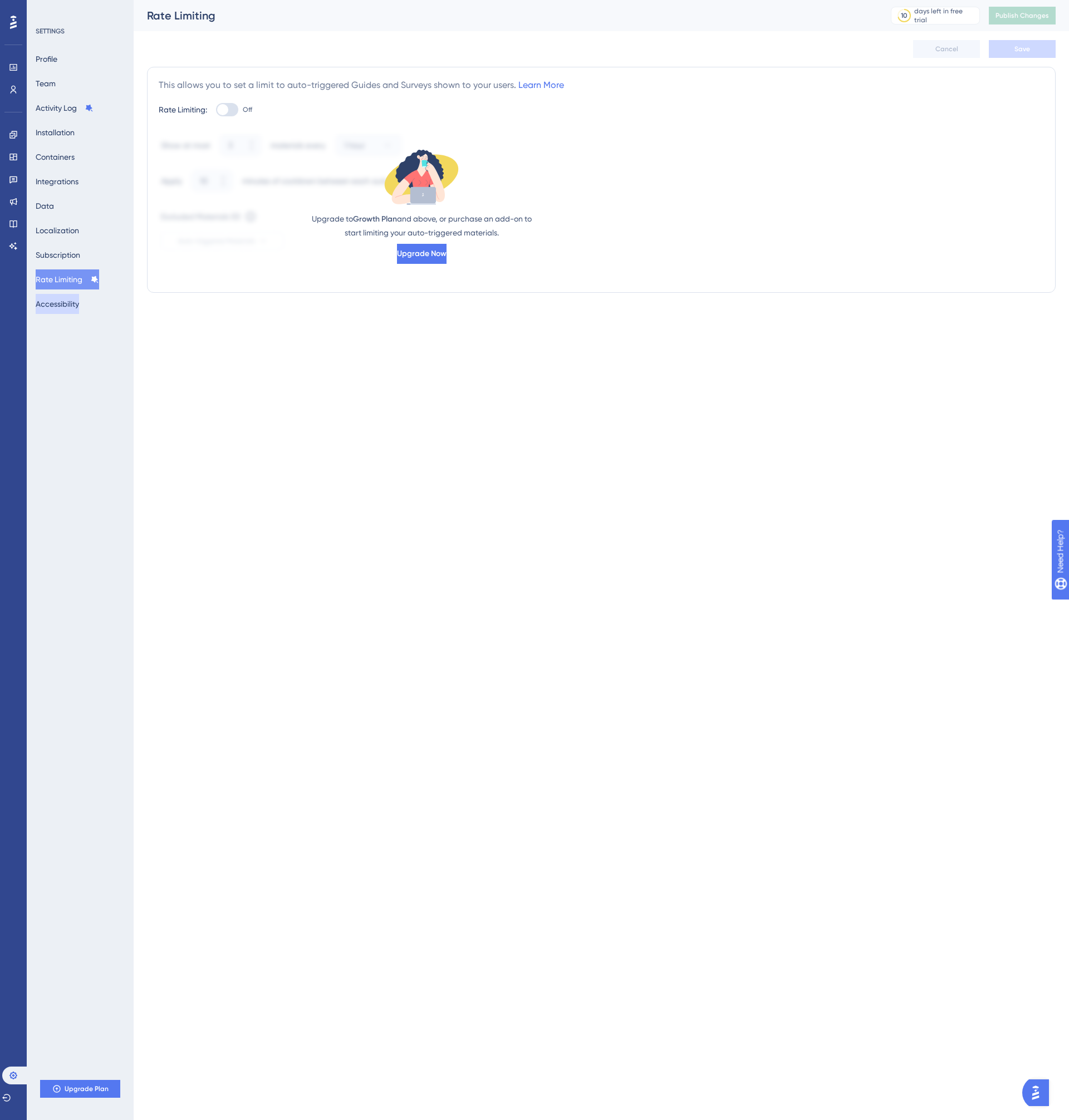
click at [70, 307] on button "Accessibility" at bounding box center [57, 304] width 43 height 20
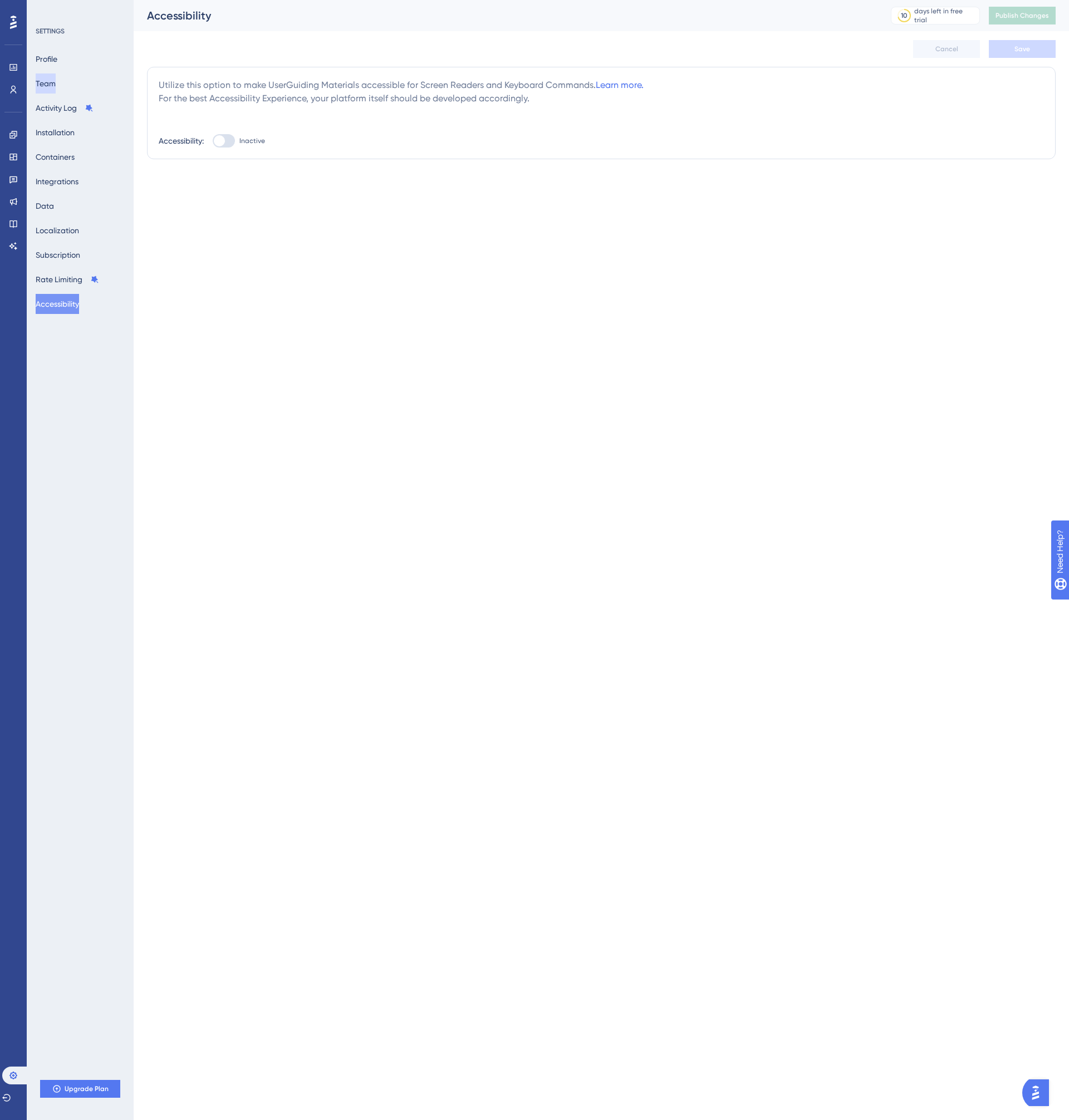
click at [50, 79] on button "Team" at bounding box center [45, 83] width 20 height 20
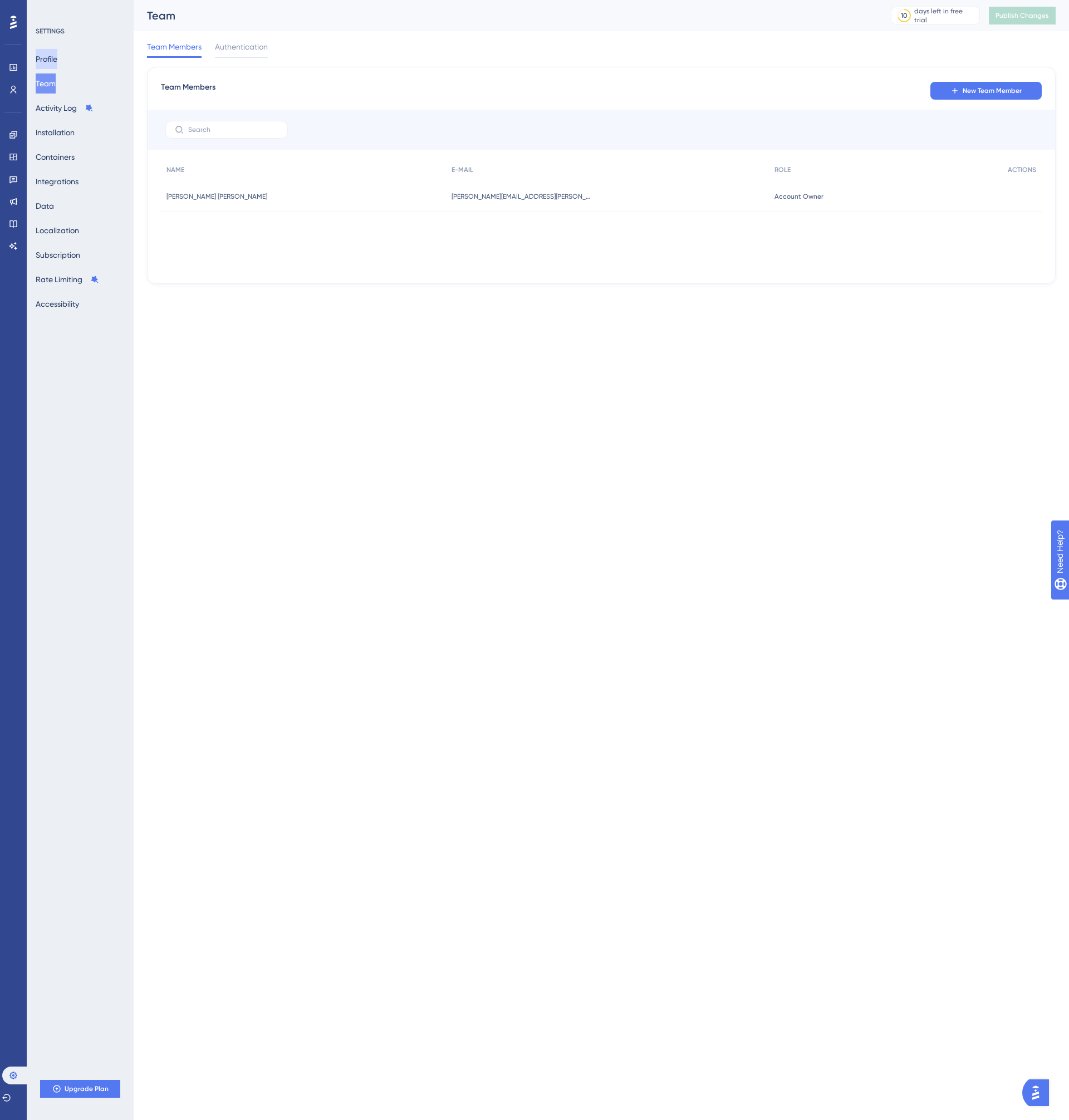
click at [51, 54] on button "Profile" at bounding box center [46, 59] width 21 height 20
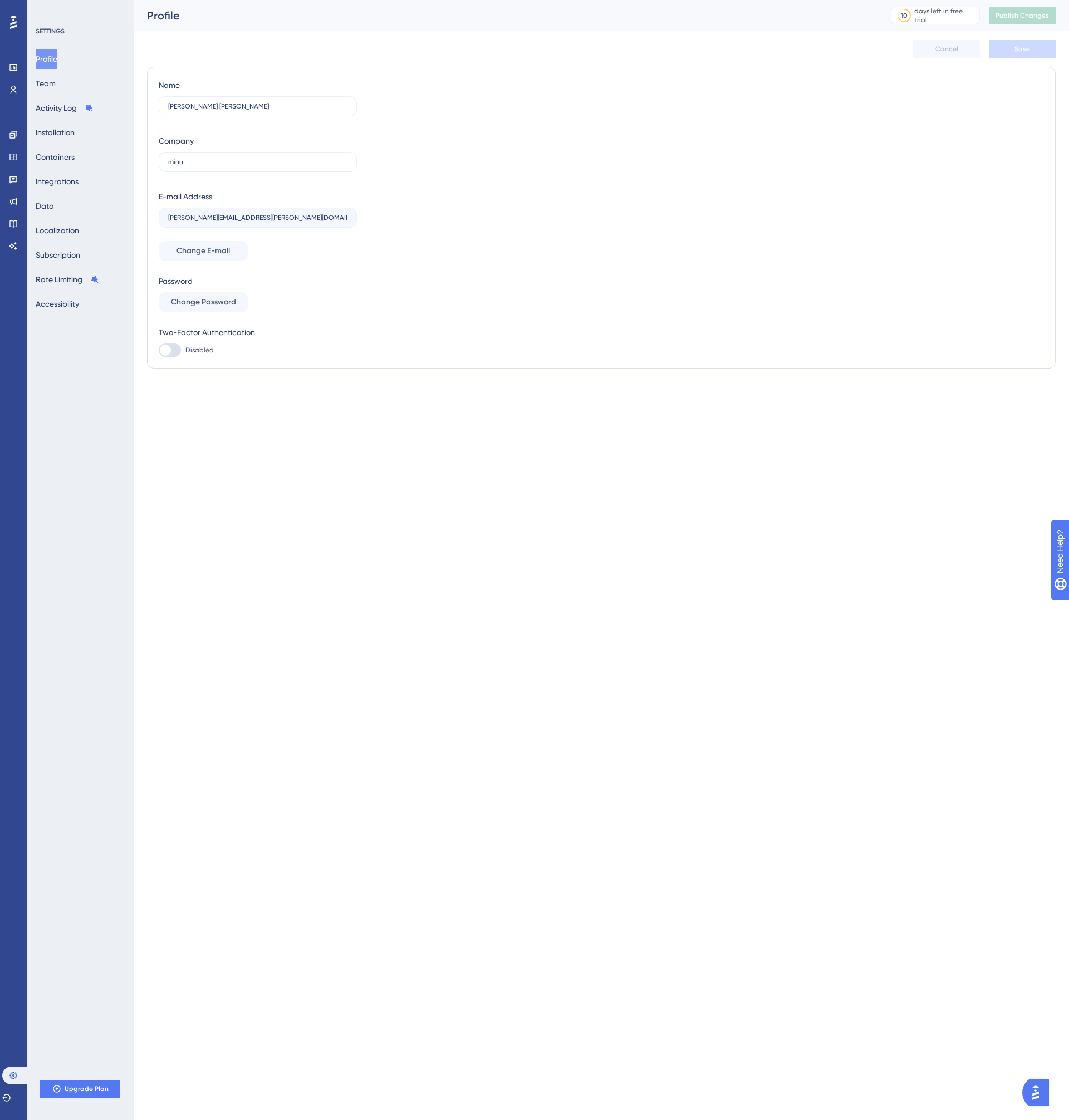
click at [57, 70] on div "Profile Team Activity Log Installation Containers Integrations Data Localizatio…" at bounding box center [81, 181] width 90 height 265
click at [53, 75] on button "Team" at bounding box center [45, 83] width 20 height 20
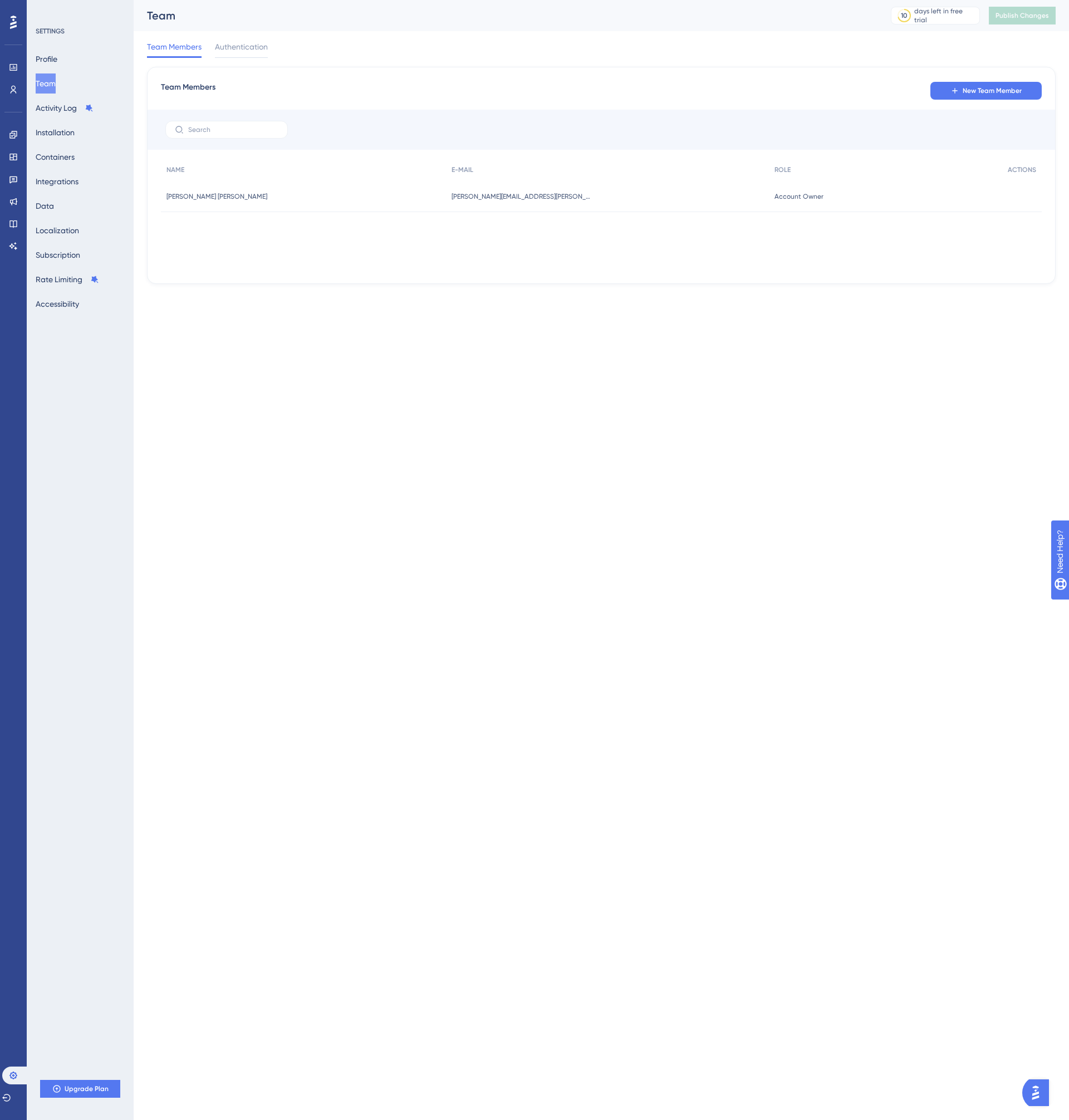
click at [16, 22] on icon at bounding box center [13, 22] width 7 height 13
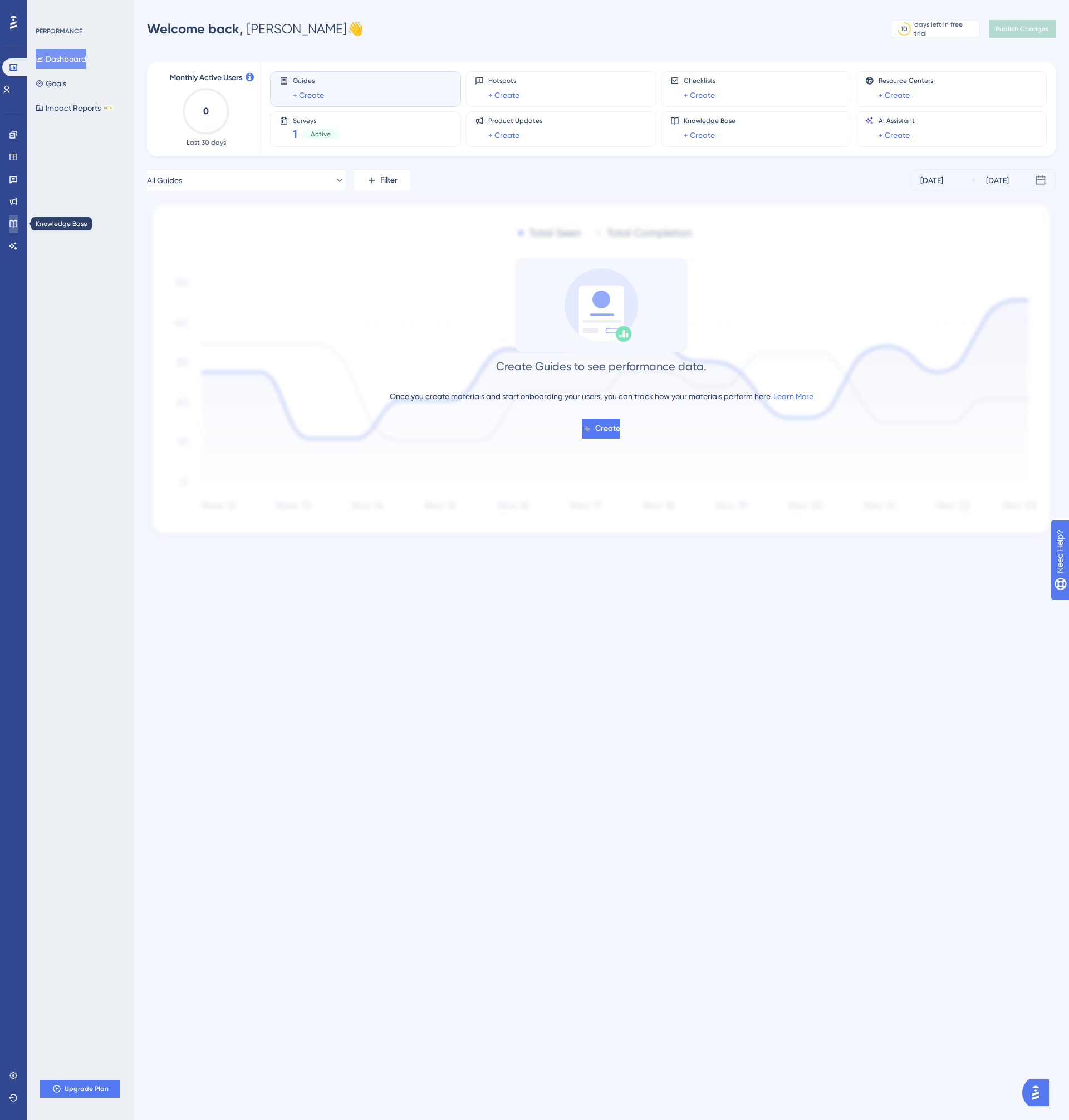
click at [14, 222] on icon at bounding box center [13, 223] width 9 height 9
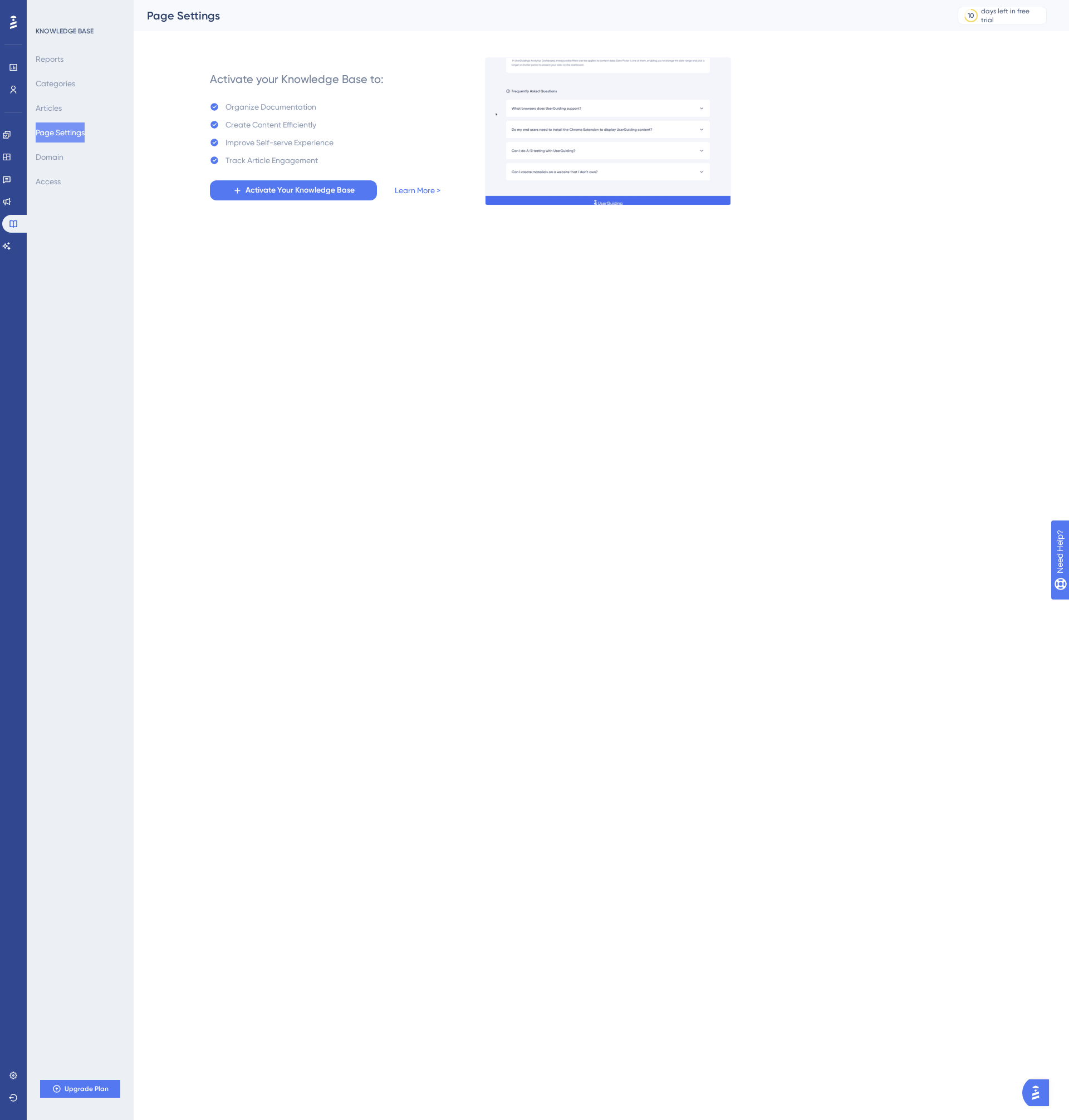
click at [48, 137] on button "Page Settings" at bounding box center [60, 132] width 49 height 20
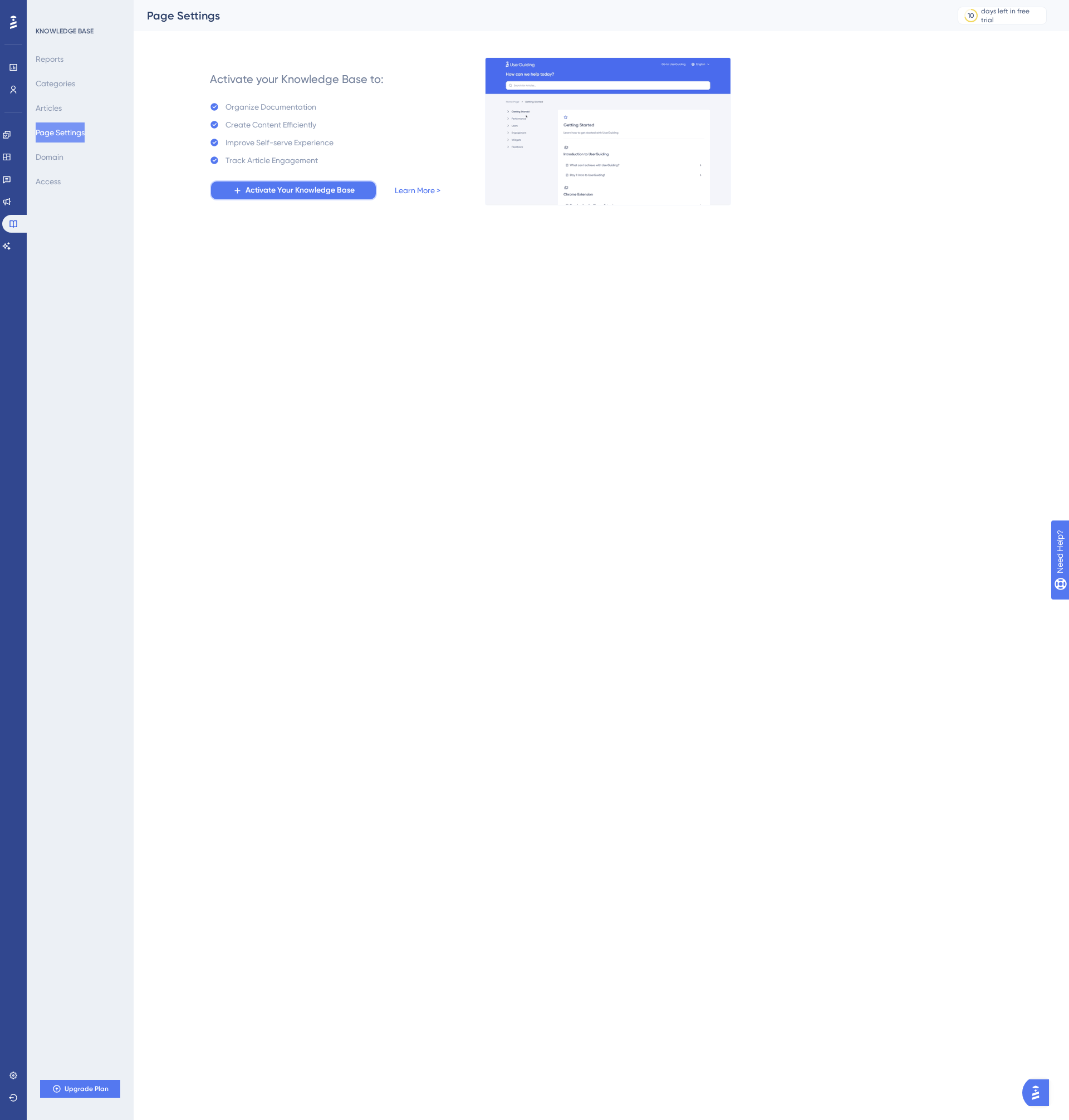
click at [354, 199] on button "Activate Your Knowledge Base" at bounding box center [293, 190] width 167 height 20
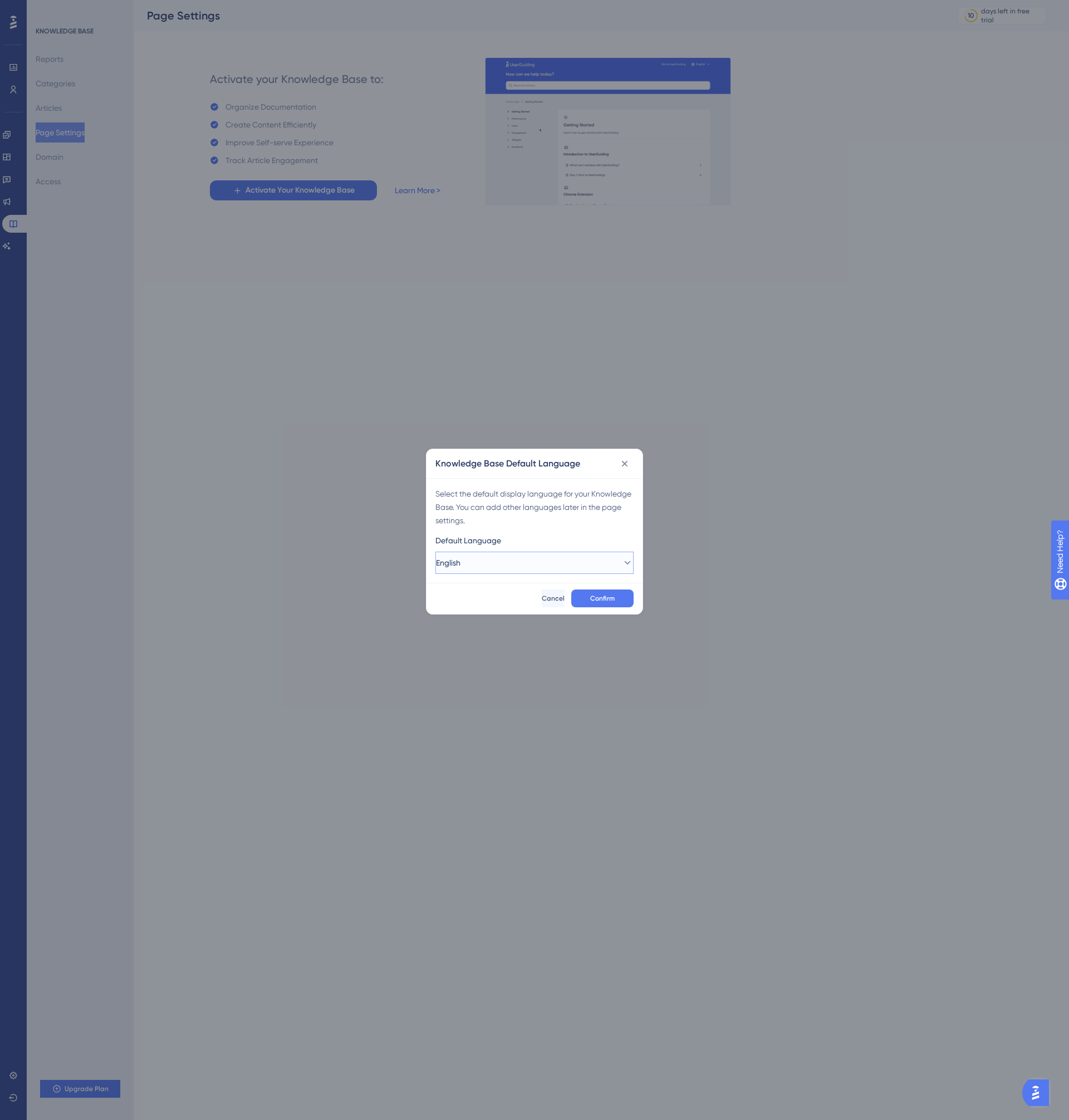
click at [585, 568] on button "English" at bounding box center [534, 563] width 198 height 22
type input "port"
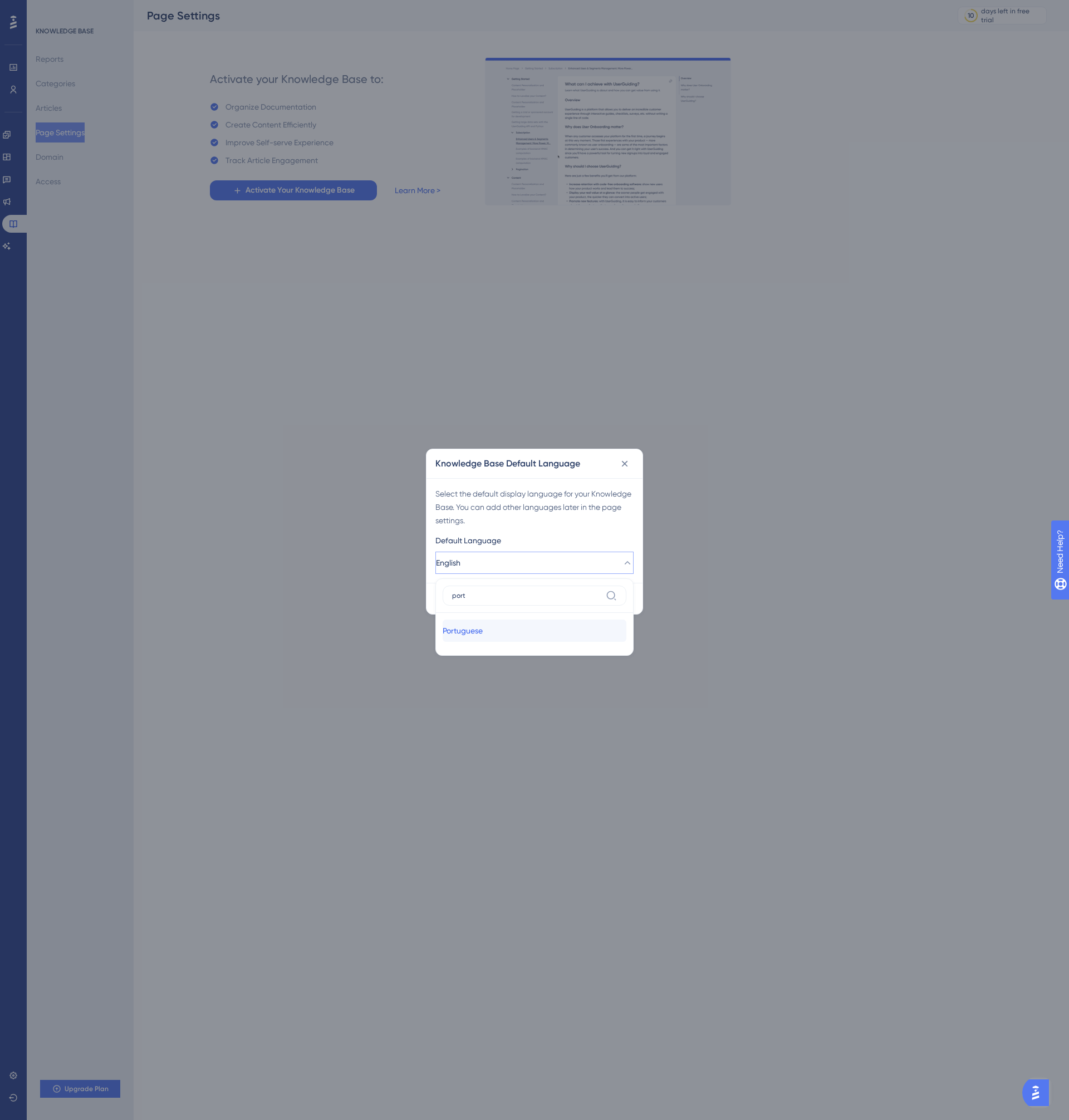
click at [470, 631] on span "Portuguese" at bounding box center [462, 630] width 40 height 13
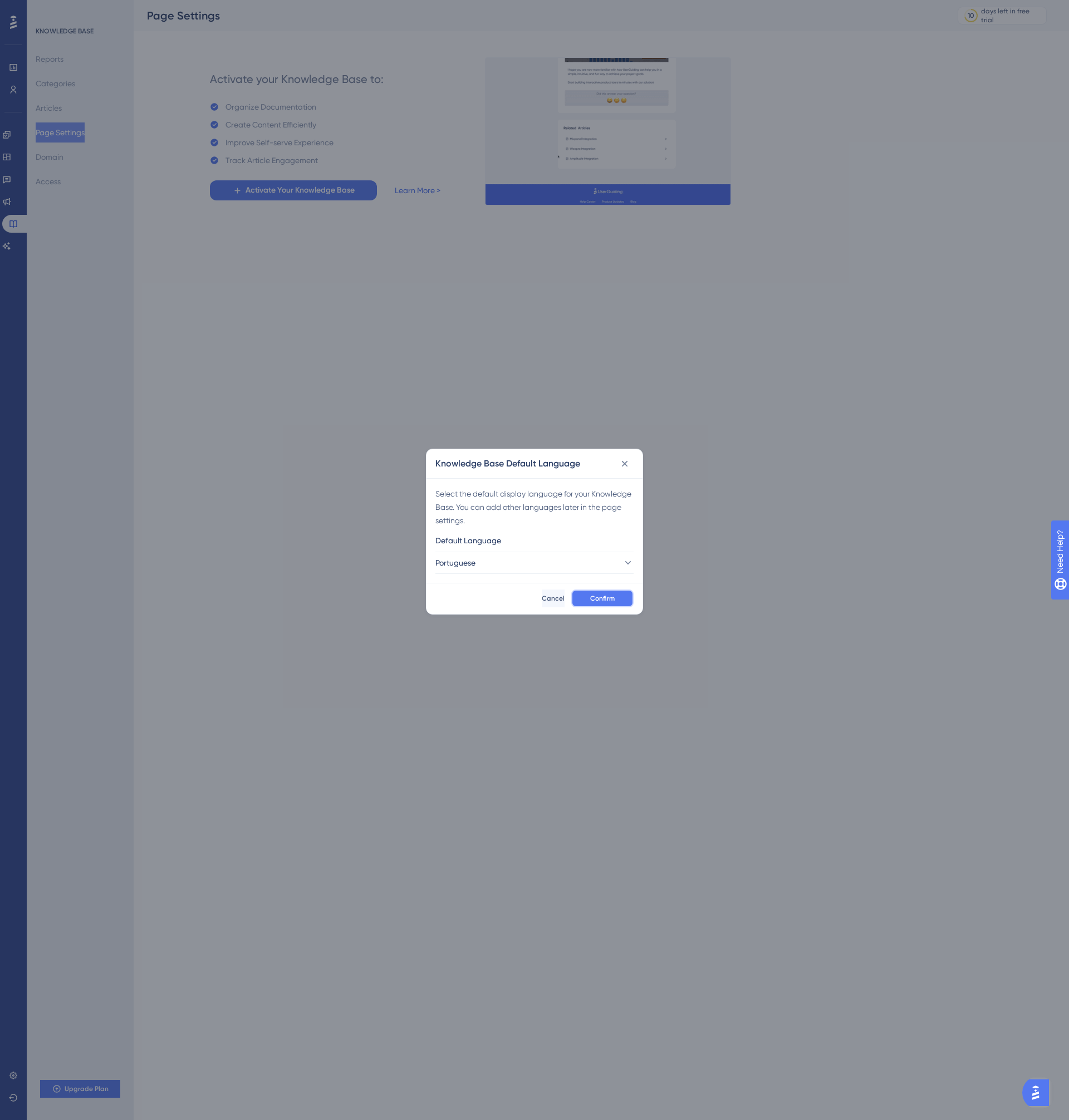
click at [603, 605] on button "Confirm" at bounding box center [602, 598] width 63 height 18
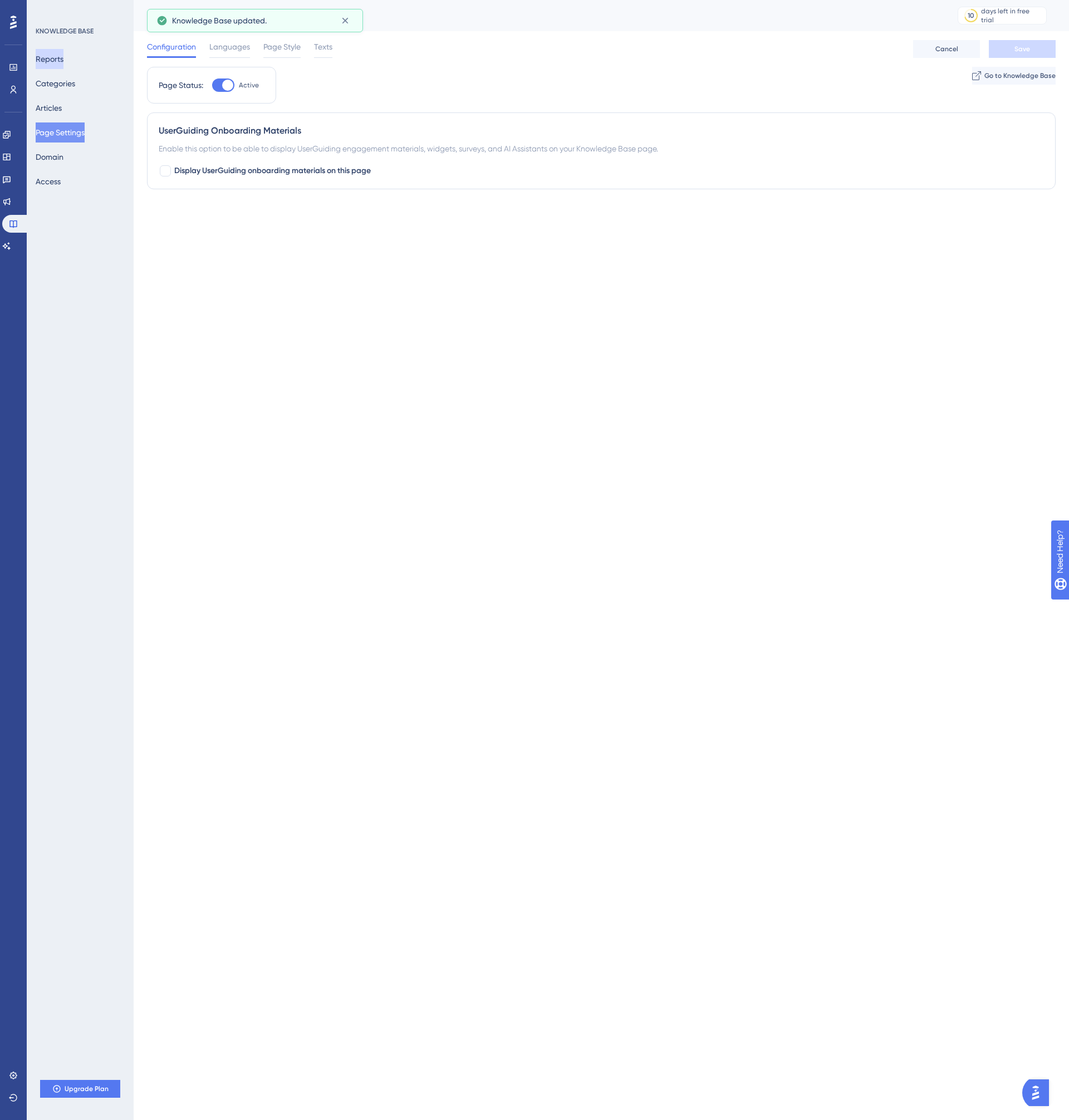
click at [63, 61] on button "Reports" at bounding box center [49, 59] width 28 height 20
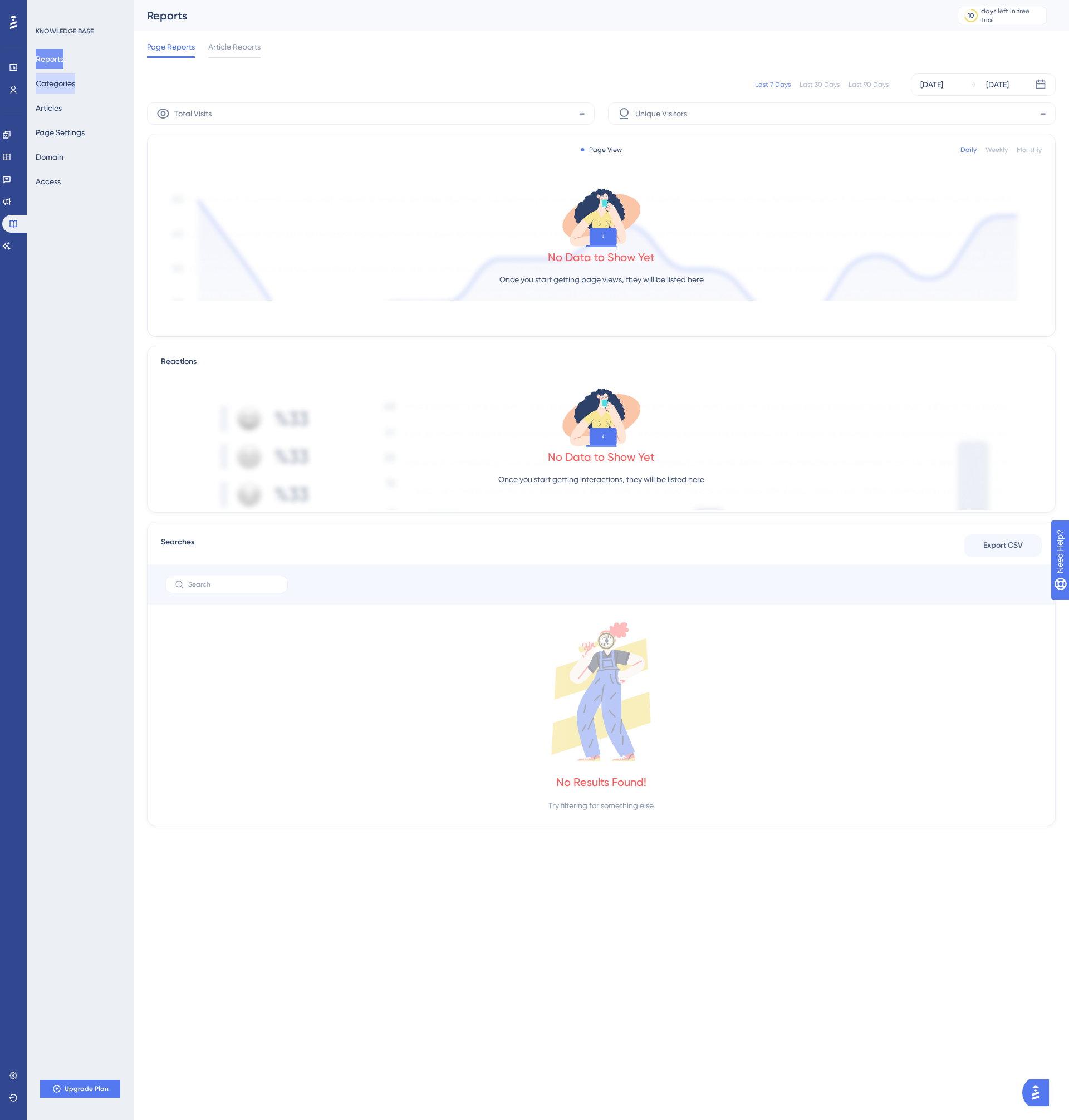
click at [60, 81] on button "Categories" at bounding box center [55, 83] width 39 height 20
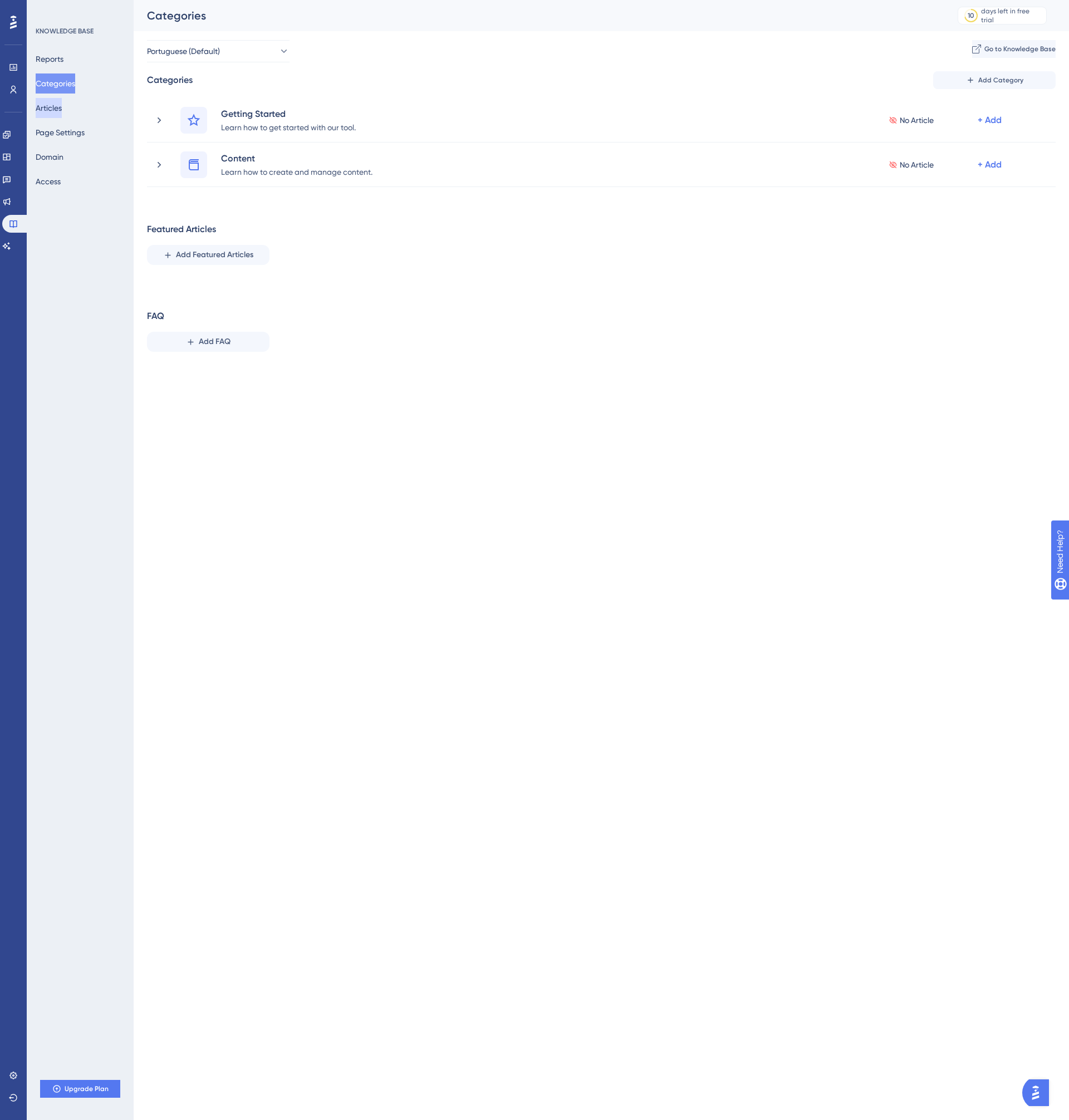
click at [62, 109] on button "Articles" at bounding box center [48, 108] width 26 height 20
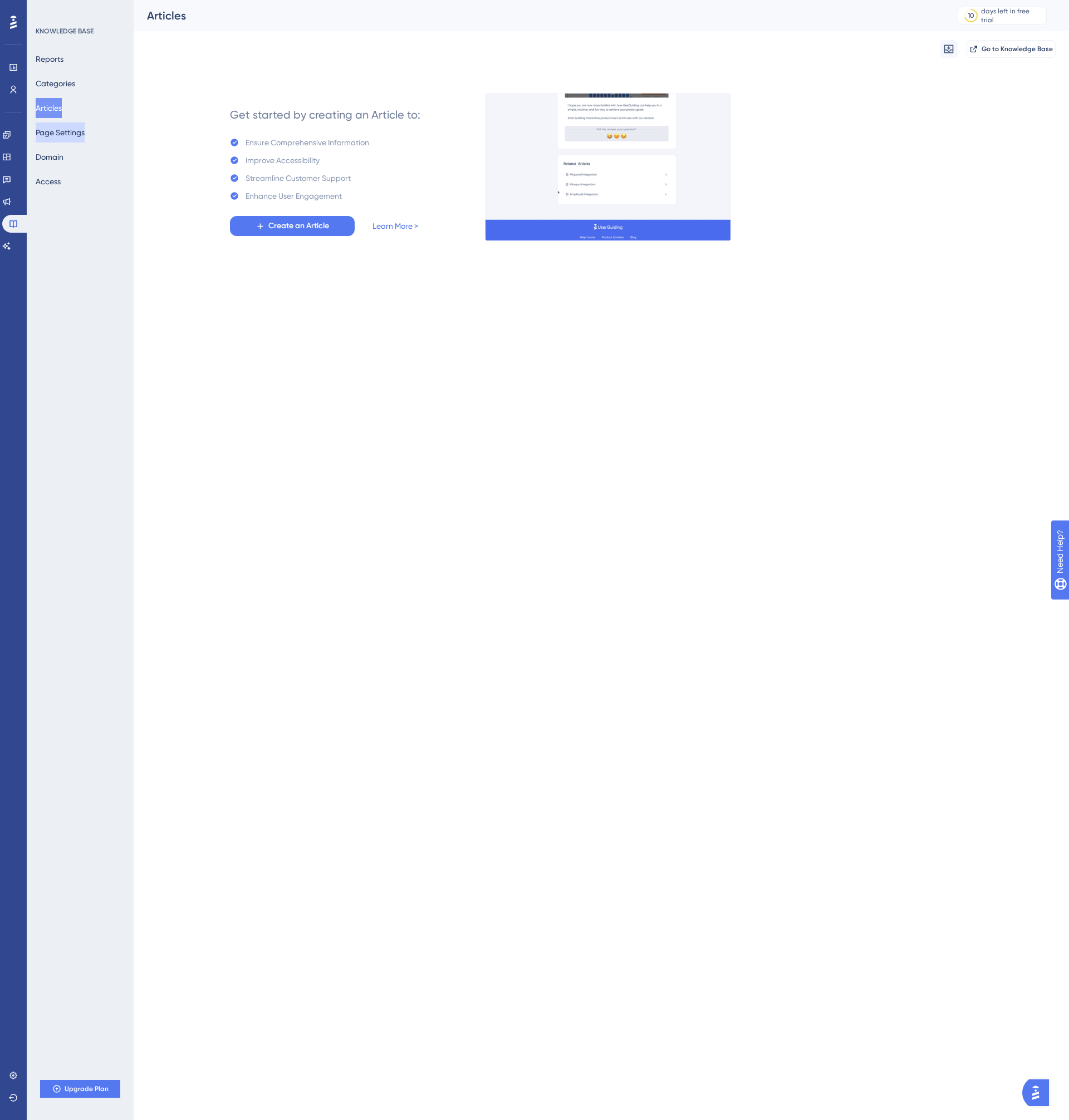
click at [63, 132] on button "Page Settings" at bounding box center [60, 132] width 49 height 20
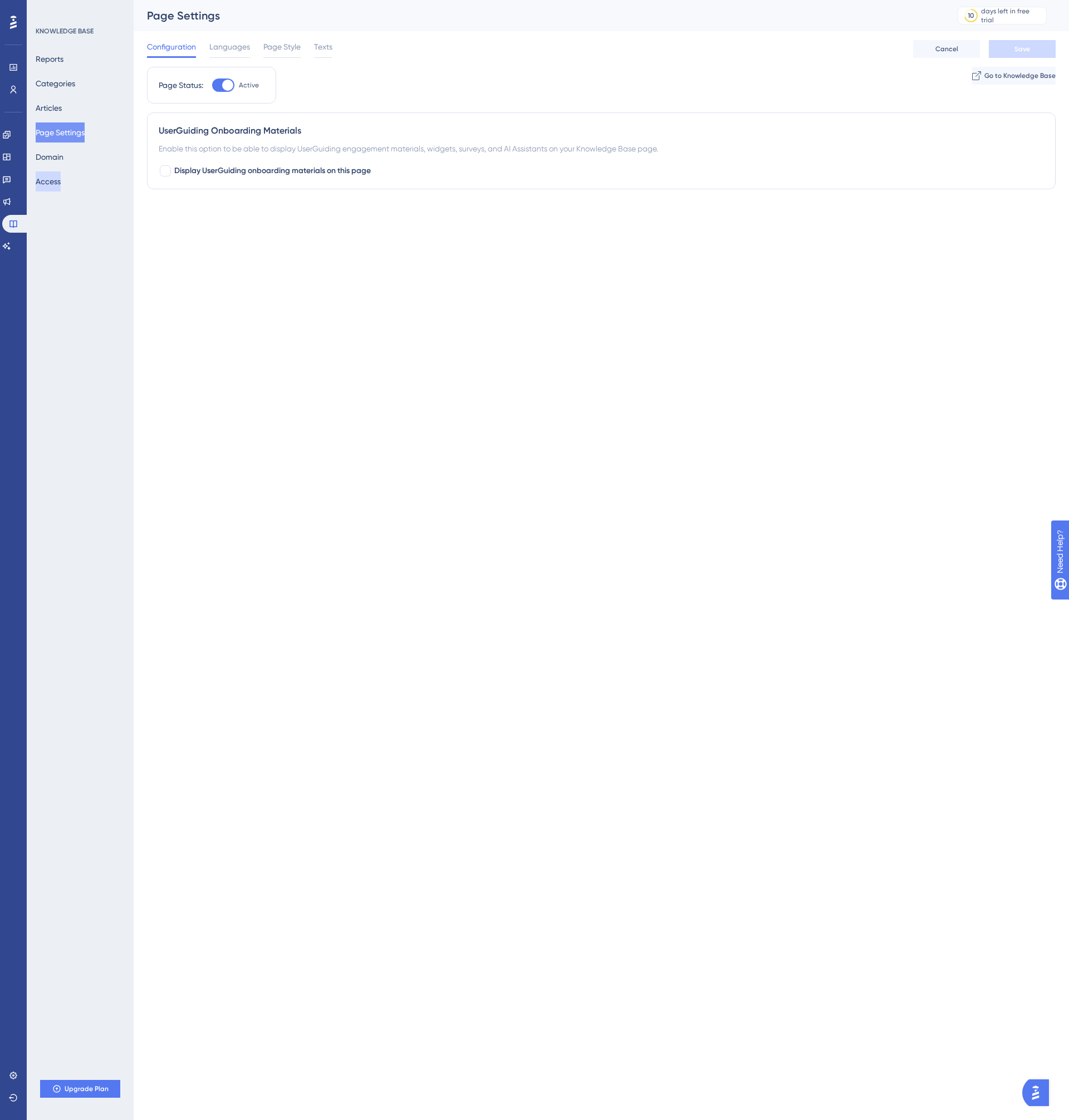
click at [61, 176] on button "Access" at bounding box center [48, 181] width 25 height 20
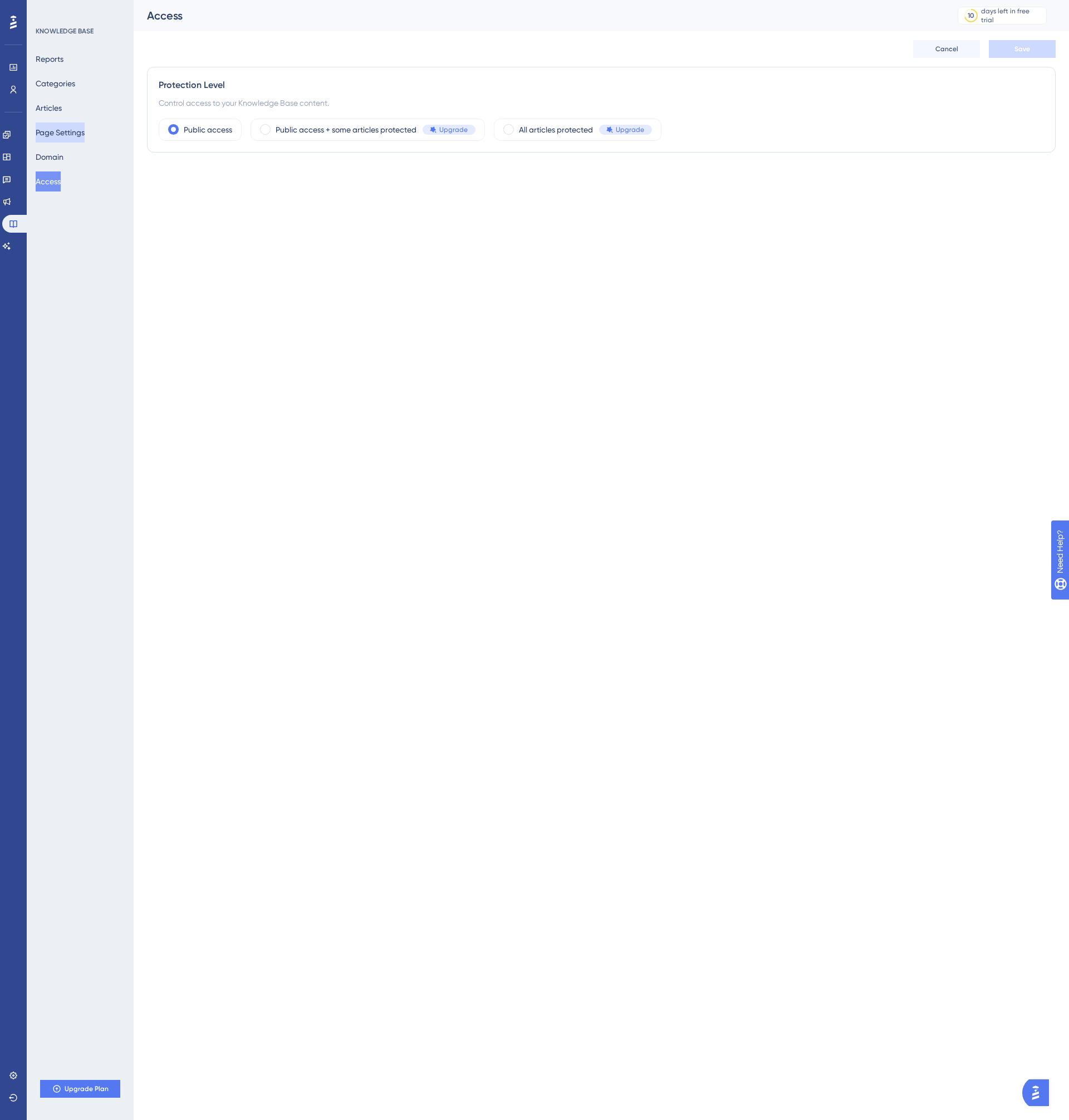
drag, startPoint x: 72, startPoint y: 136, endPoint x: 64, endPoint y: 126, distance: 12.8
click at [66, 125] on button "Page Settings" at bounding box center [60, 132] width 49 height 20
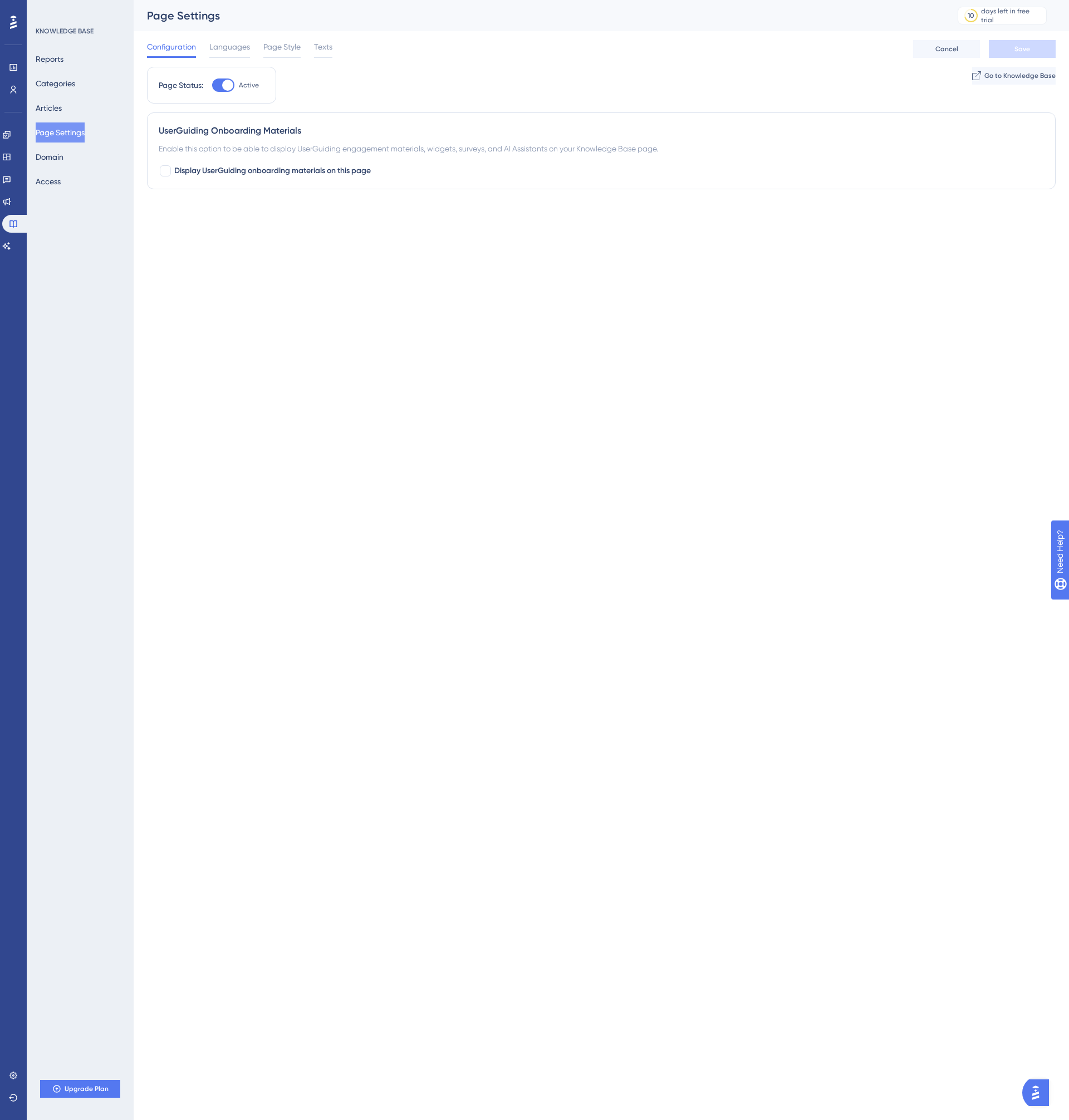
click at [63, 133] on button "Page Settings" at bounding box center [60, 132] width 49 height 20
click at [77, 98] on div "Reports Categories Articles Page Settings Domain Access" at bounding box center [81, 120] width 90 height 143
click at [62, 107] on button "Articles" at bounding box center [48, 108] width 26 height 20
click at [45, 172] on button "Access" at bounding box center [48, 181] width 25 height 20
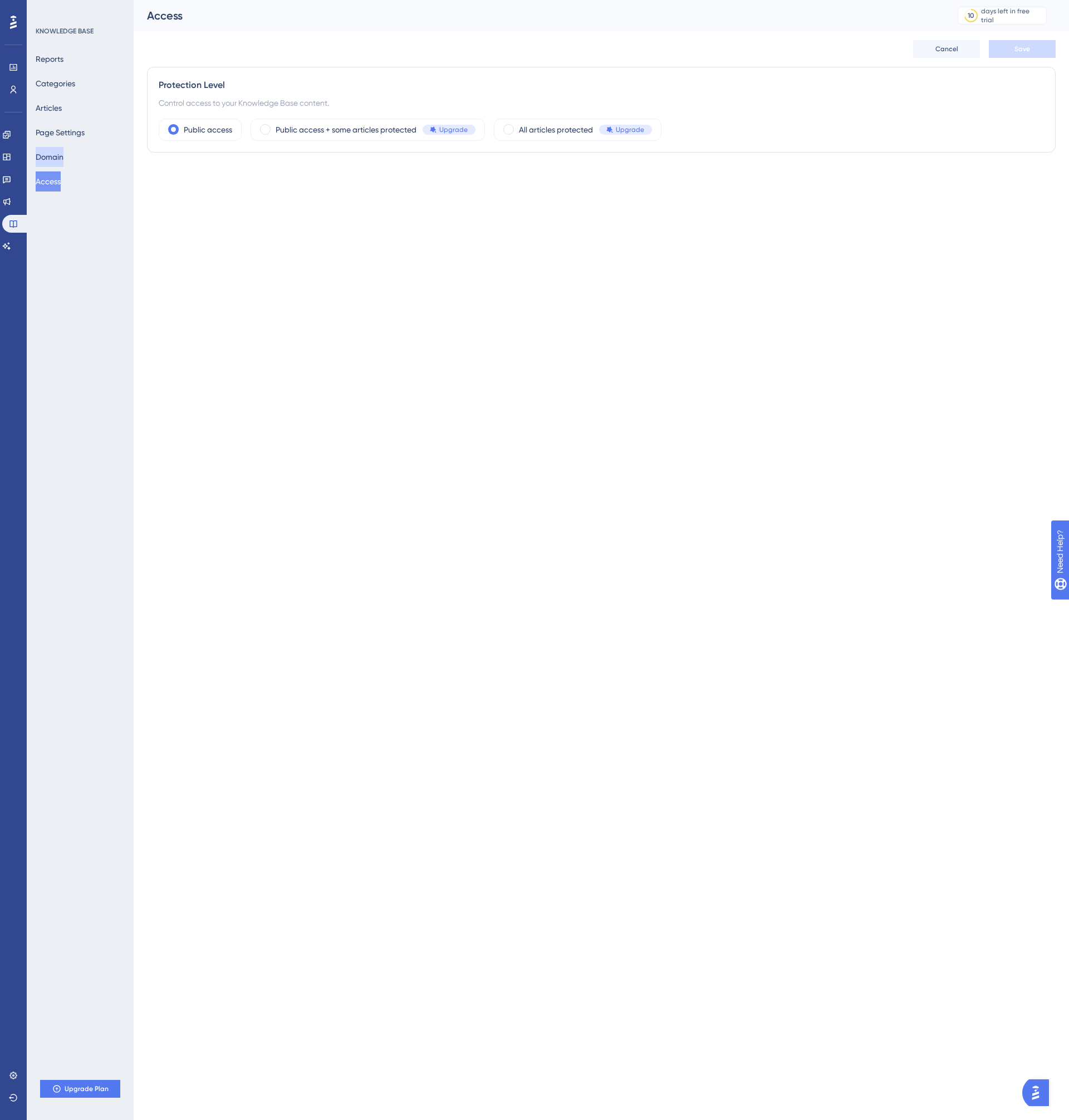
click at [63, 160] on button "Domain" at bounding box center [49, 157] width 28 height 20
click at [308, 63] on span at bounding box center [304, 63] width 10 height 10
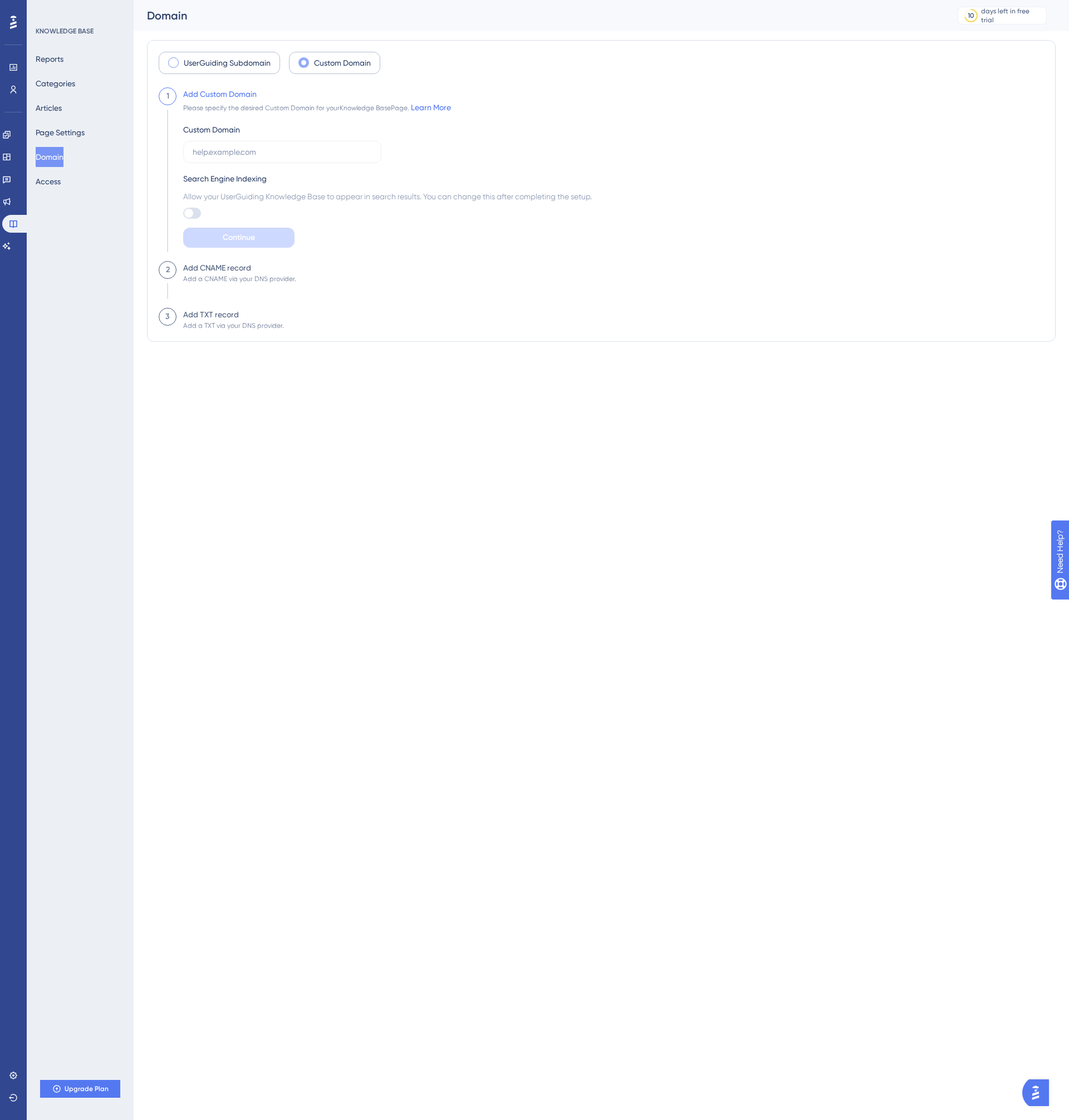
click at [173, 63] on span at bounding box center [173, 63] width 10 height 10
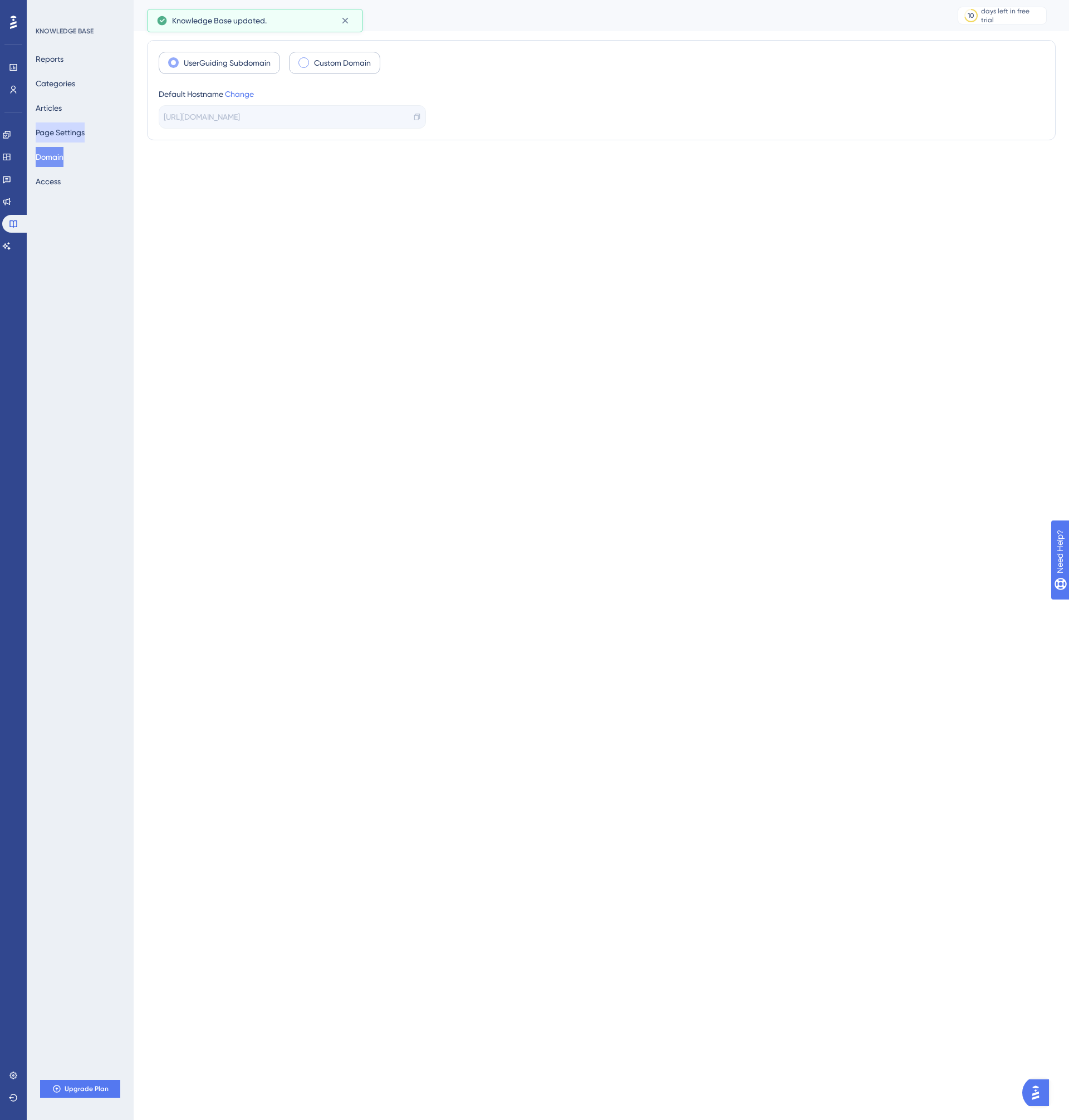
click at [60, 133] on button "Page Settings" at bounding box center [60, 132] width 49 height 20
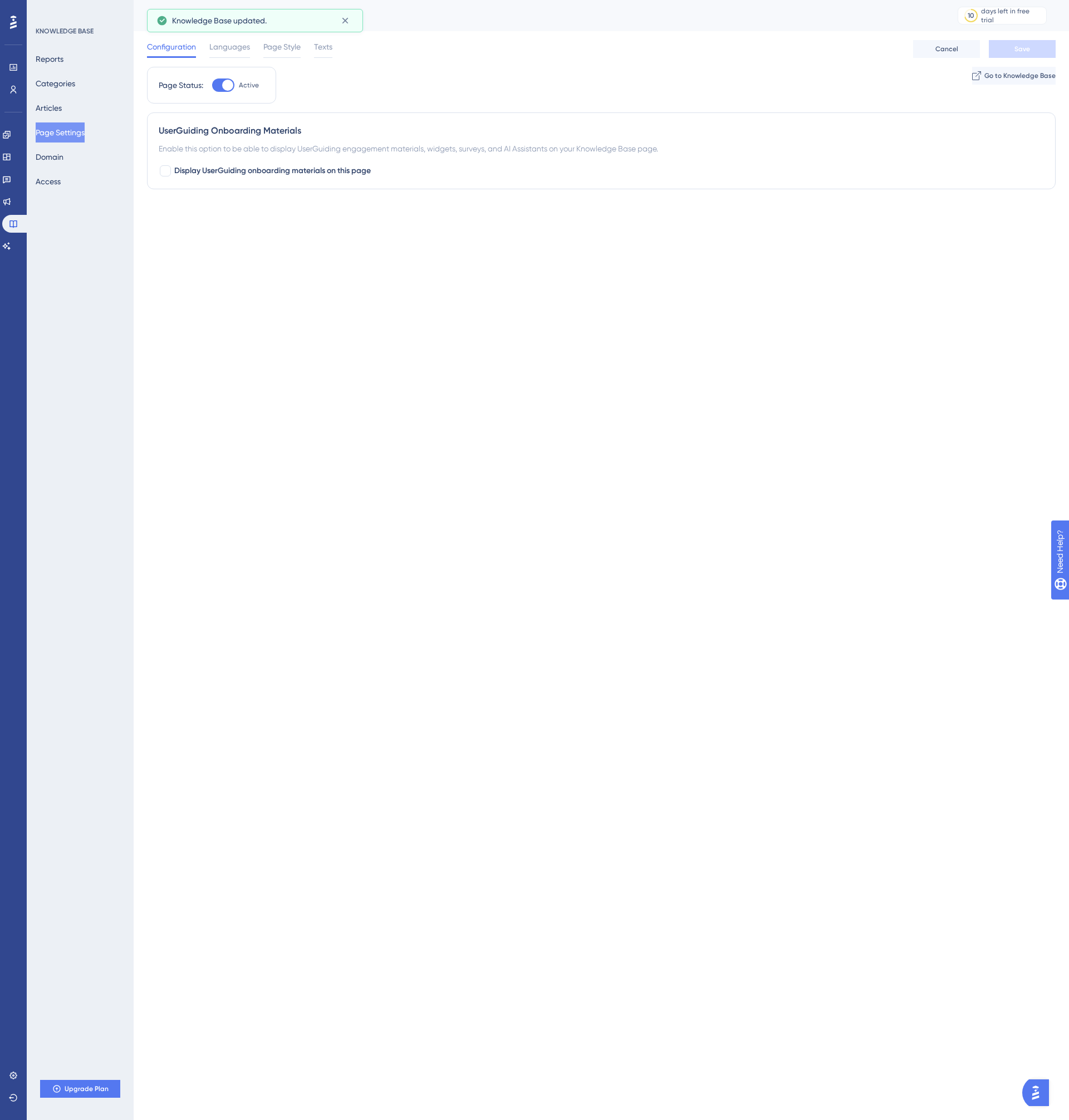
click at [62, 96] on div "Reports Categories Articles Page Settings Domain Access" at bounding box center [81, 120] width 90 height 143
click at [55, 107] on button "Articles" at bounding box center [48, 108] width 26 height 20
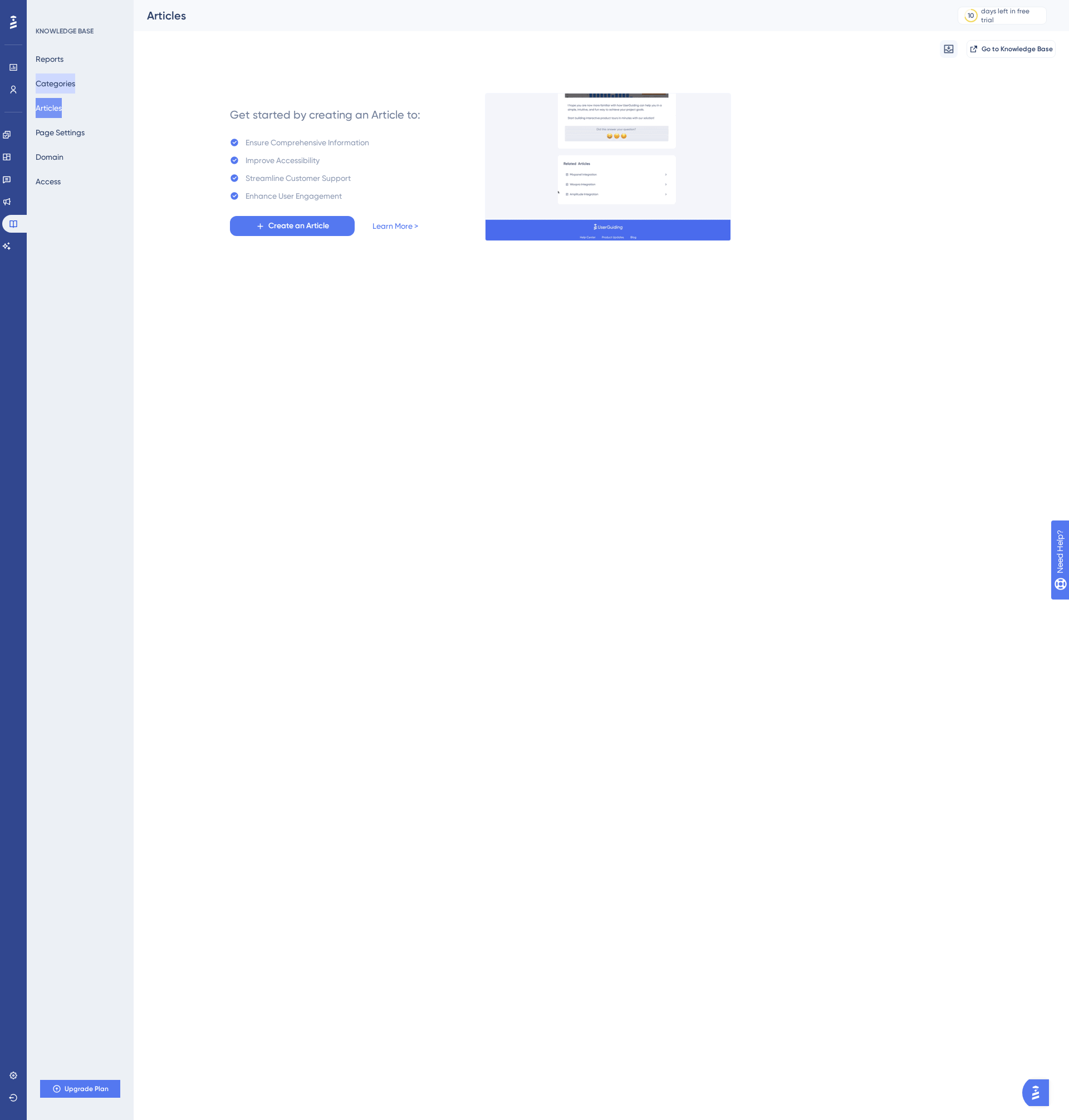
click at [57, 80] on button "Categories" at bounding box center [55, 83] width 39 height 20
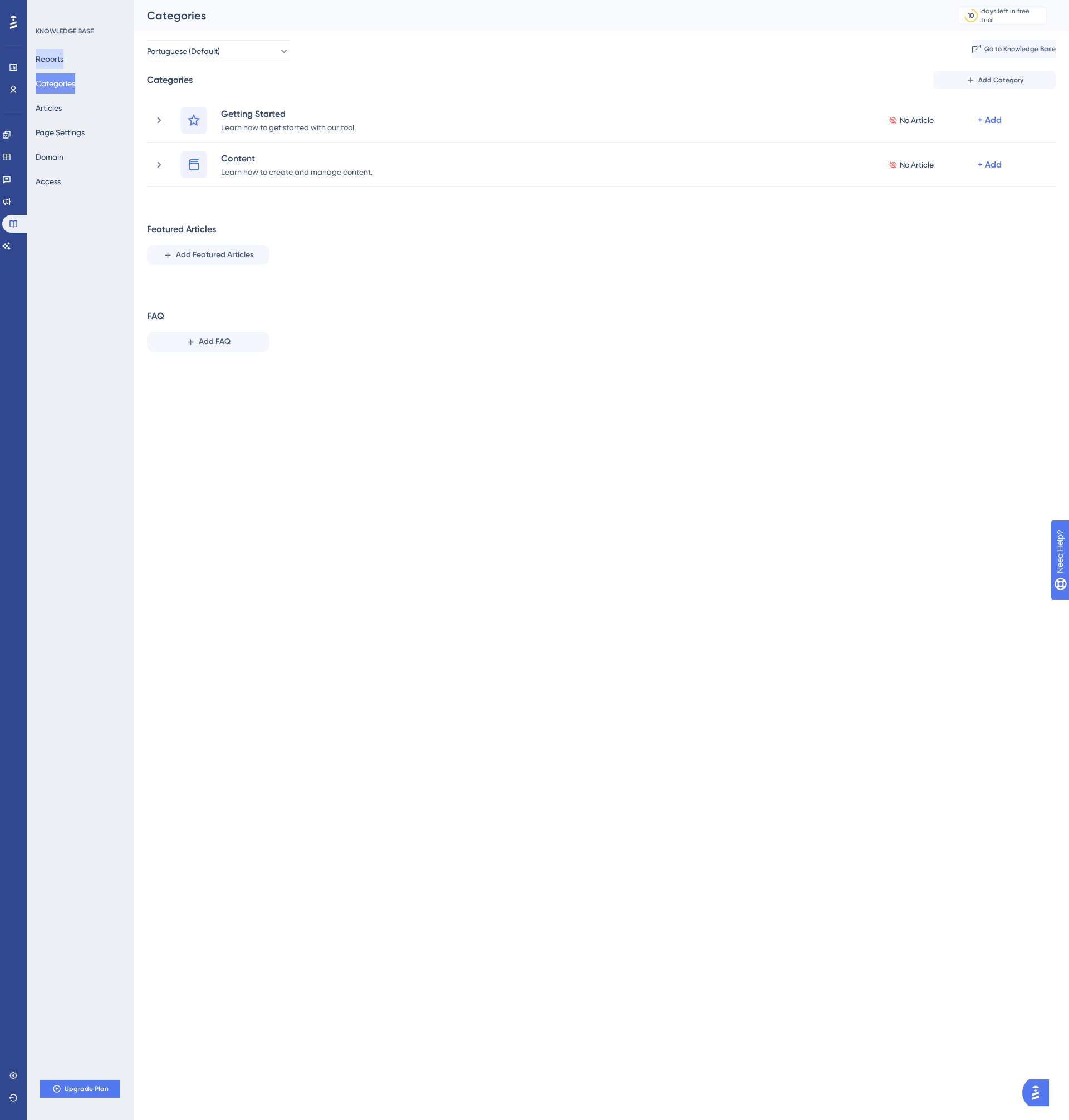
click at [60, 57] on button "Reports" at bounding box center [49, 59] width 28 height 20
